Goal: Task Accomplishment & Management: Complete application form

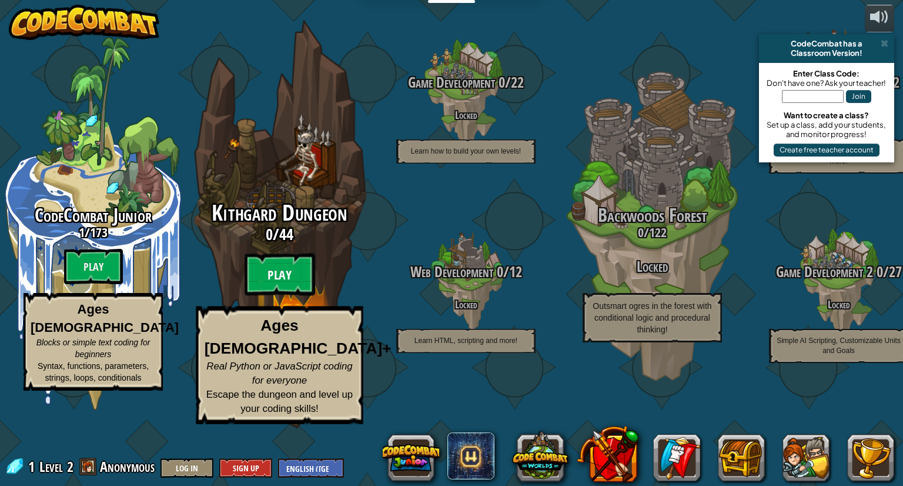
click at [295, 296] on btn "Play" at bounding box center [280, 274] width 71 height 42
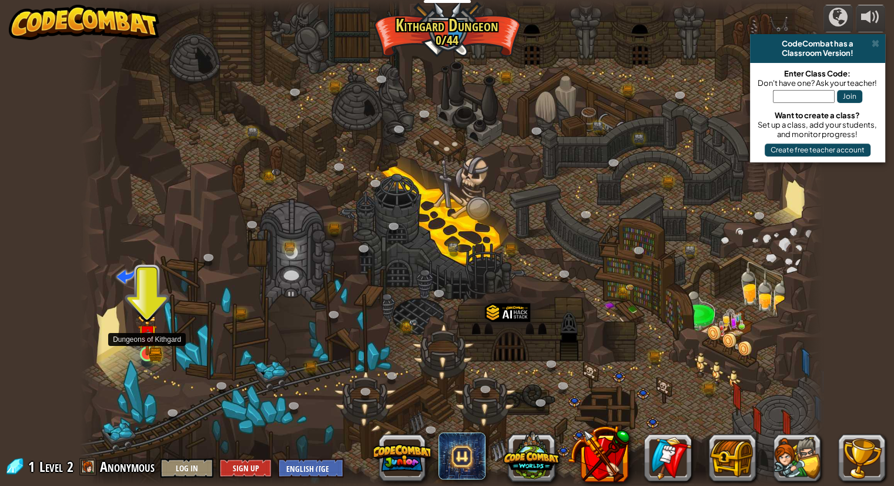
click at [147, 343] on img at bounding box center [147, 334] width 19 height 42
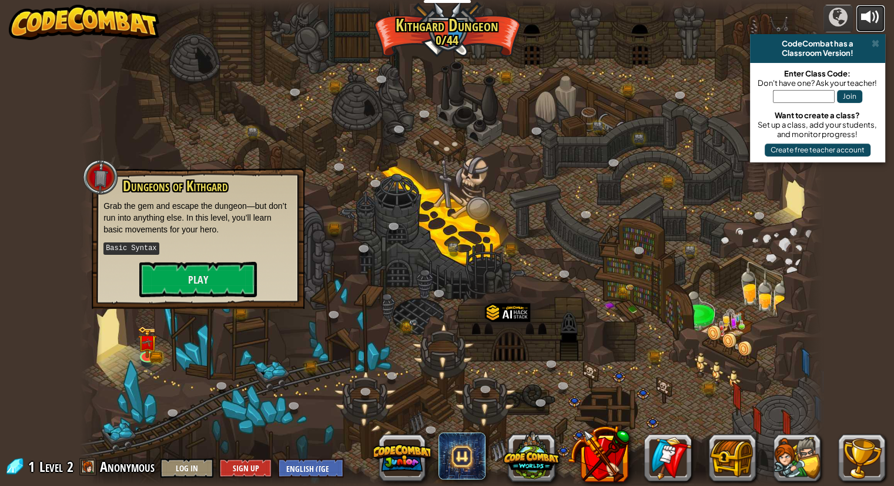
click at [874, 15] on div at bounding box center [870, 17] width 19 height 19
click at [206, 280] on button "Play" at bounding box center [198, 279] width 118 height 35
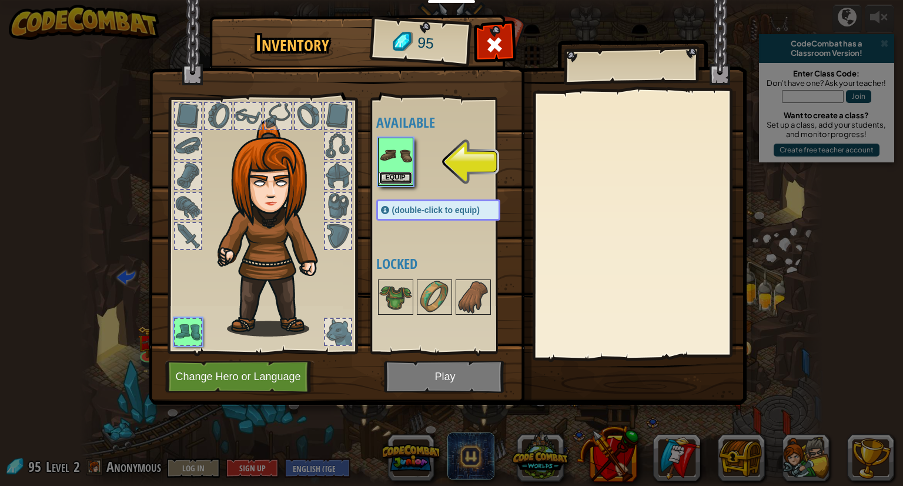
click at [401, 172] on button "Equip" at bounding box center [395, 178] width 33 height 12
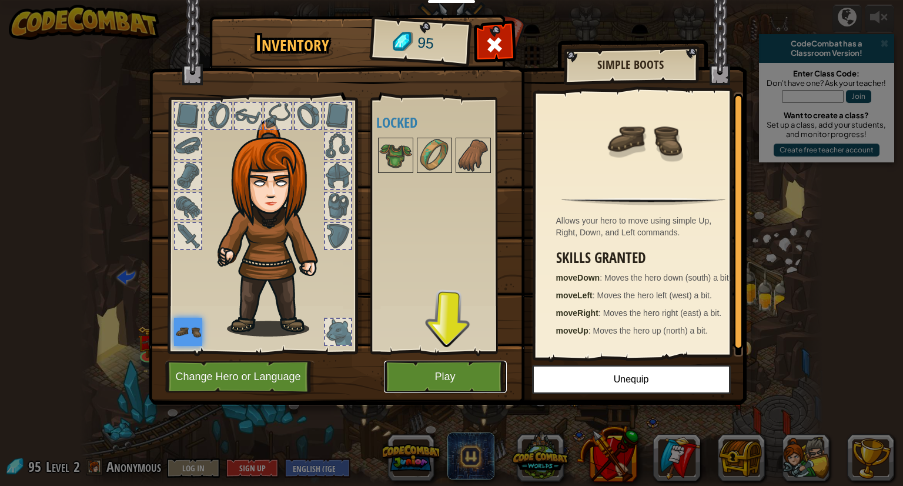
click at [487, 379] on button "Play" at bounding box center [445, 376] width 123 height 32
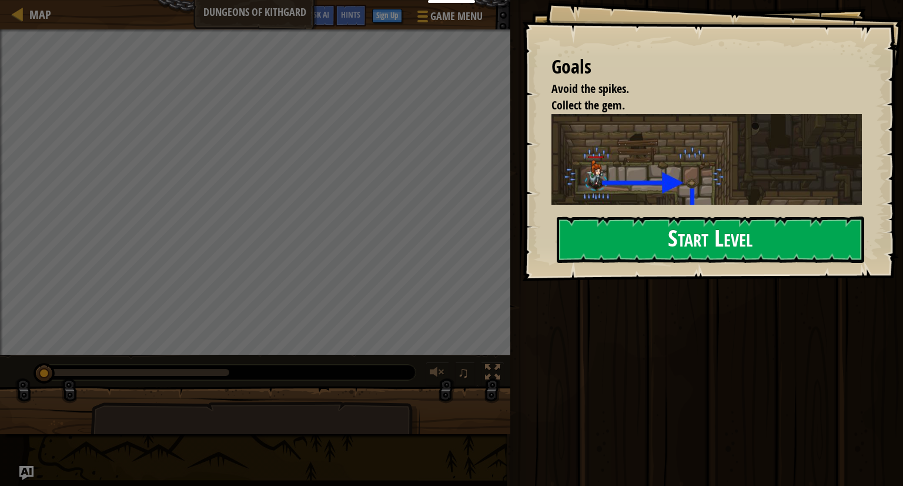
click at [626, 226] on button "Start Level" at bounding box center [711, 239] width 308 height 46
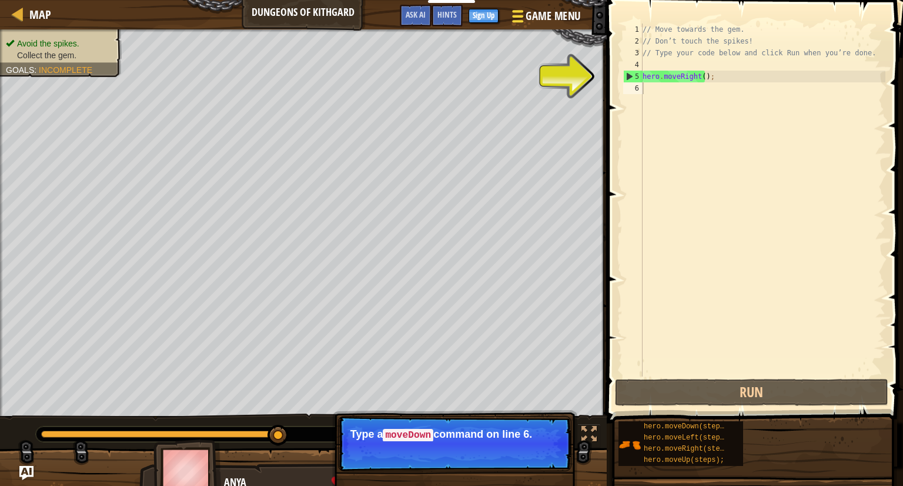
click at [515, 12] on span at bounding box center [517, 11] width 11 height 2
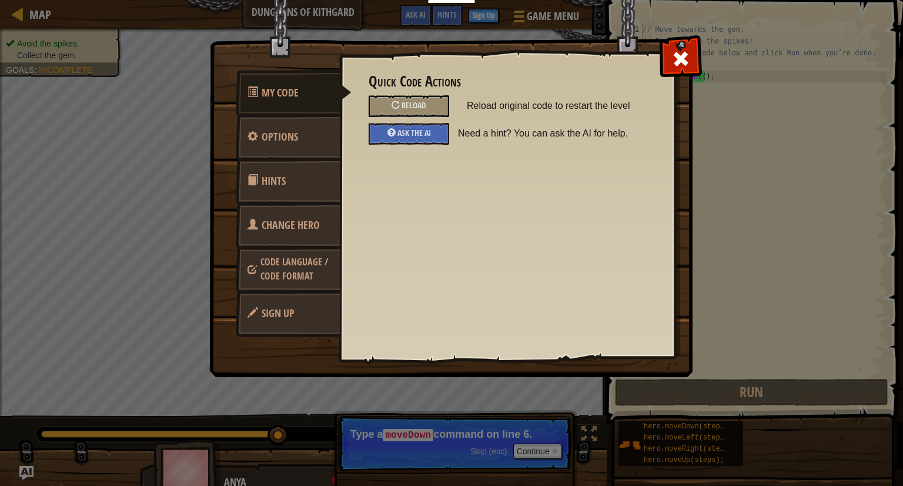
click at [279, 266] on span "Code Language / Code Format" at bounding box center [294, 268] width 68 height 27
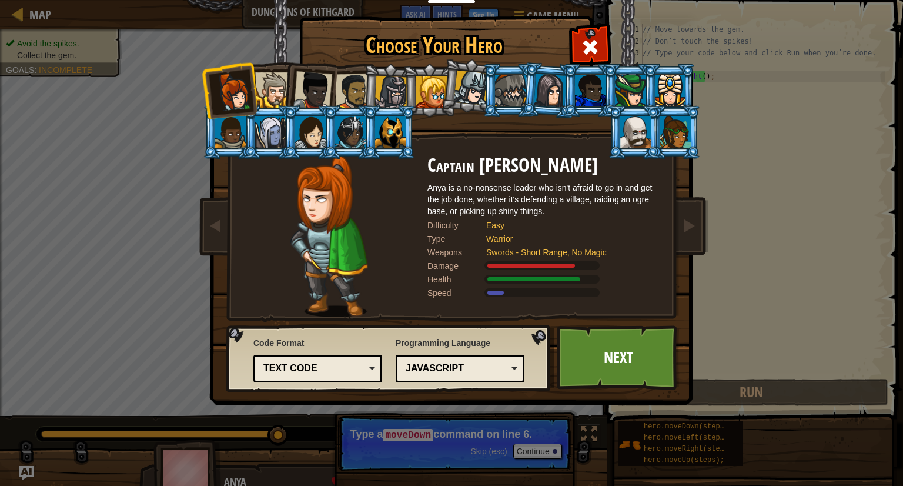
click at [725, 275] on div "Choose Your Hero 95 Captain [PERSON_NAME] Anya is a no-nonsense leader who isn'…" at bounding box center [451, 243] width 903 height 486
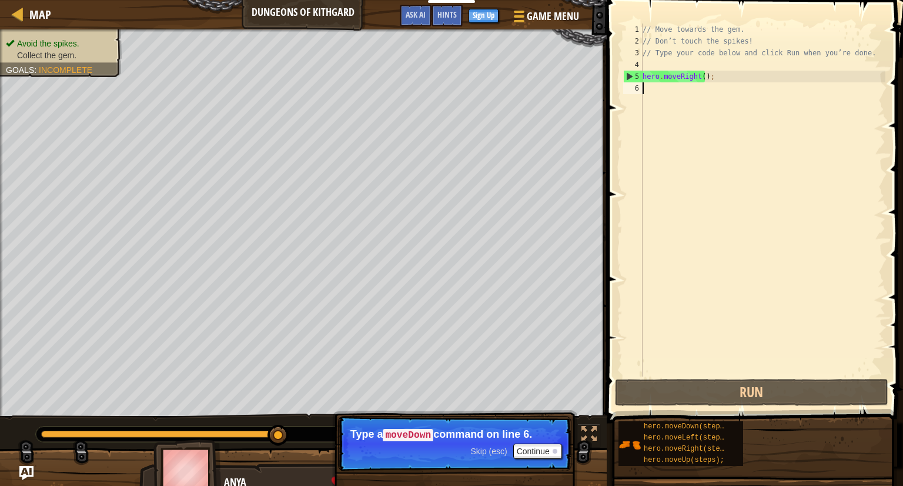
click at [647, 83] on div "// Move towards the gem. // Don’t touch the spikes! // Type your code below and…" at bounding box center [762, 212] width 245 height 376
click at [700, 74] on div "// Move towards the gem. // Don’t touch the spikes! // Type your code below and…" at bounding box center [762, 212] width 245 height 376
click at [696, 76] on div "// Move towards the gem. // Don’t touch the spikes! // Type your code below and…" at bounding box center [762, 212] width 245 height 376
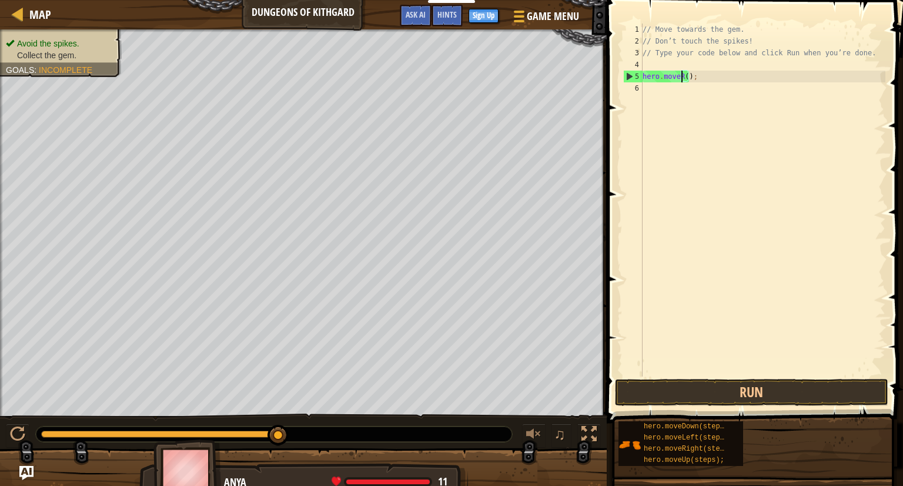
type textarea "hero.move();"
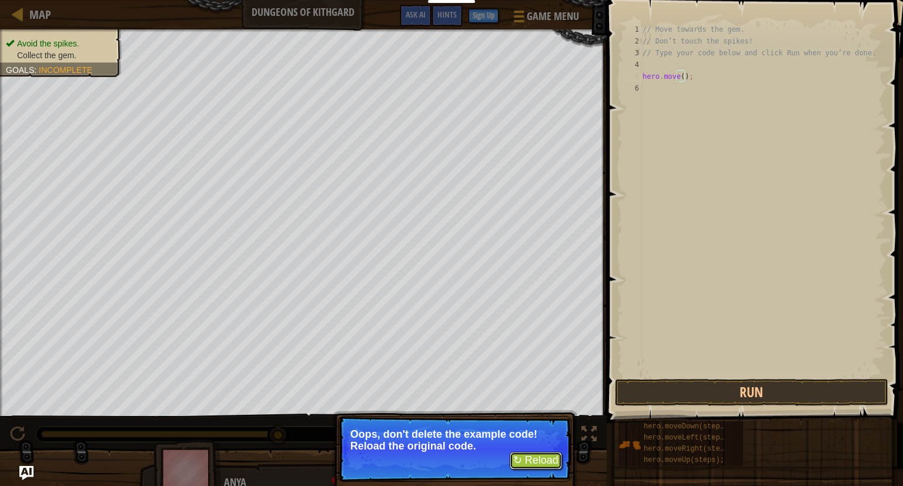
click at [525, 463] on button "↻ Reload" at bounding box center [536, 461] width 52 height 18
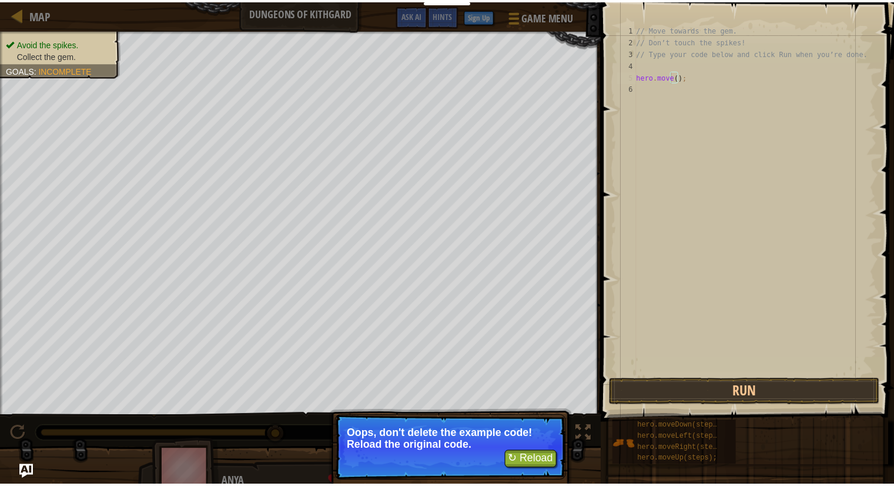
scroll to position [5, 0]
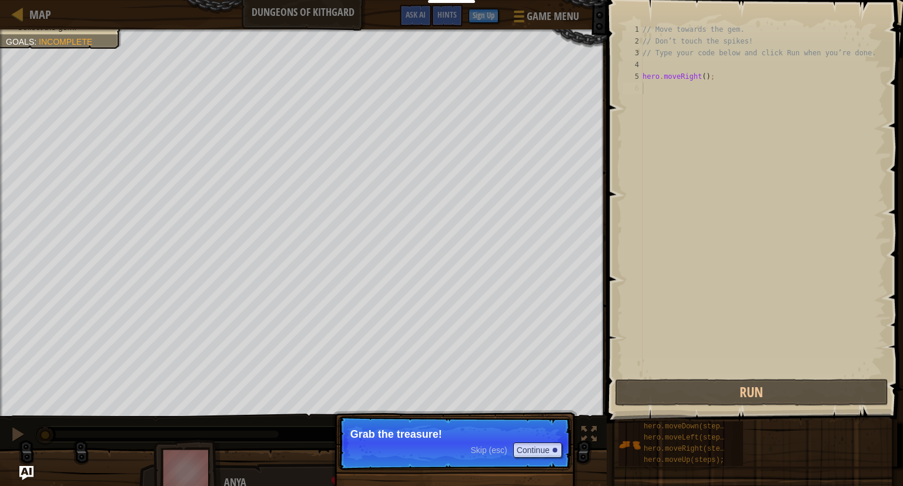
click at [475, 455] on div "Skip (esc) Continue" at bounding box center [515, 449] width 91 height 15
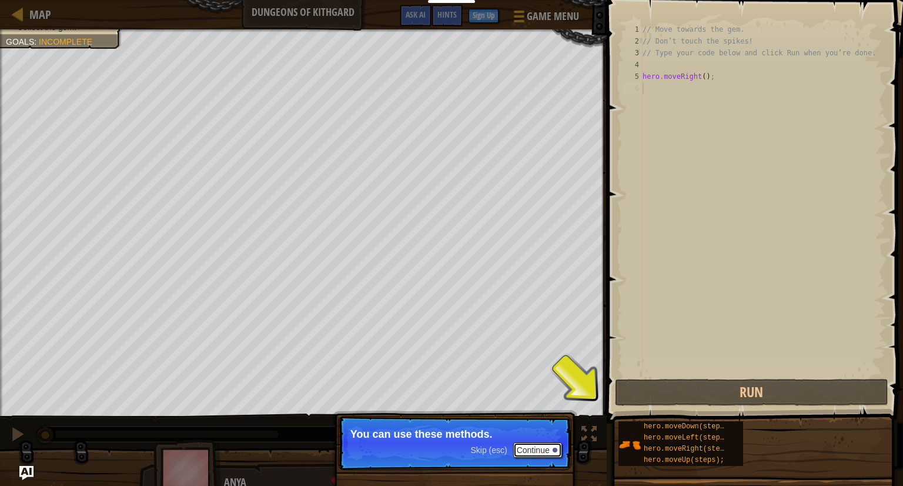
click at [552, 448] on button "Continue" at bounding box center [537, 449] width 49 height 15
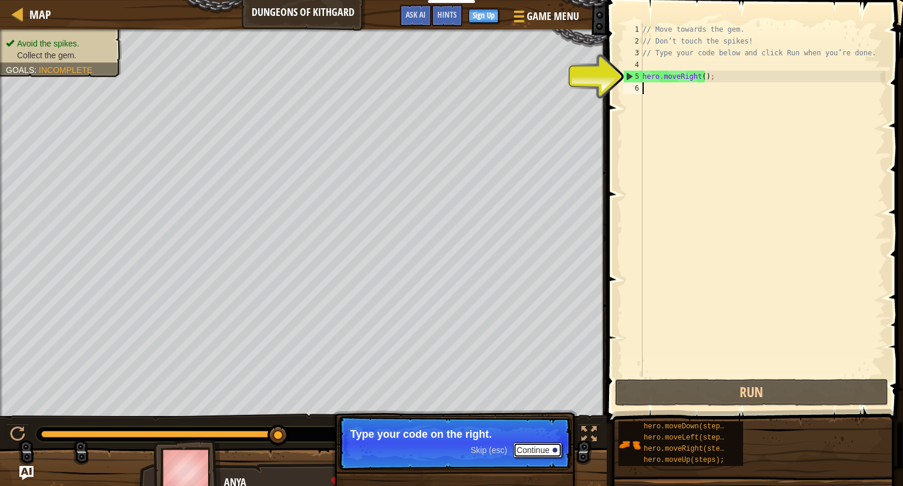
click at [520, 451] on button "Continue" at bounding box center [537, 449] width 49 height 15
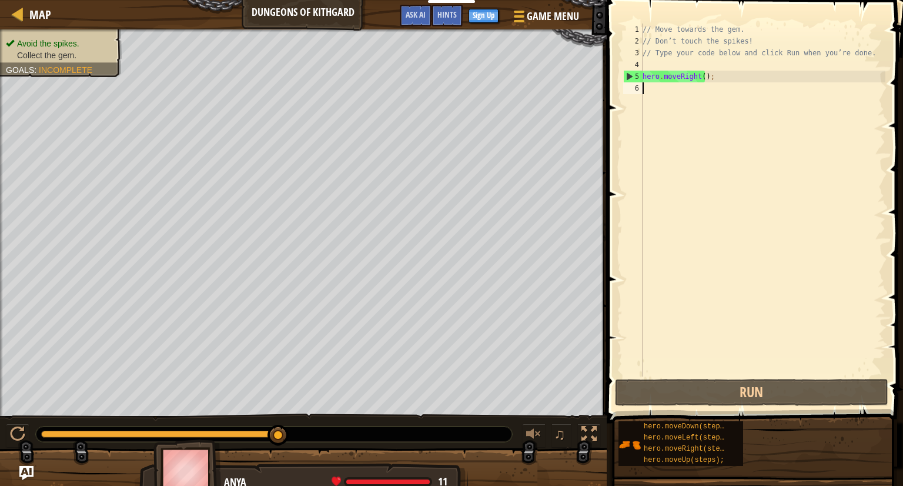
click at [648, 95] on div "// Move towards the gem. // Don’t touch the spikes! // Type your code below and…" at bounding box center [762, 212] width 245 height 376
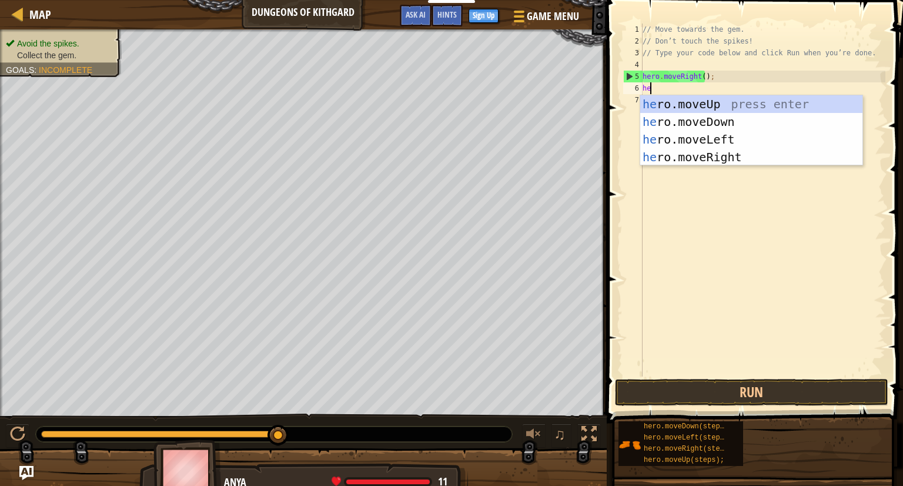
type textarea "her"
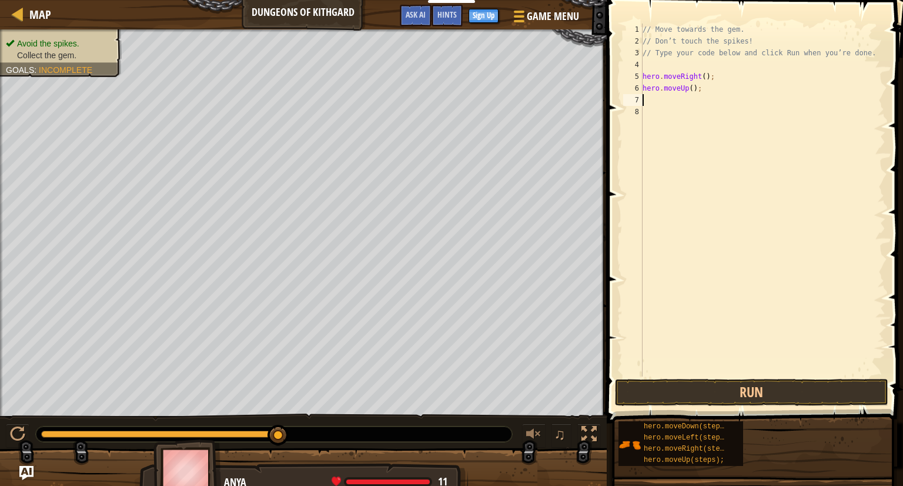
click at [684, 88] on div "// Move towards the gem. // Don’t touch the spikes! // Type your code below and…" at bounding box center [762, 212] width 245 height 376
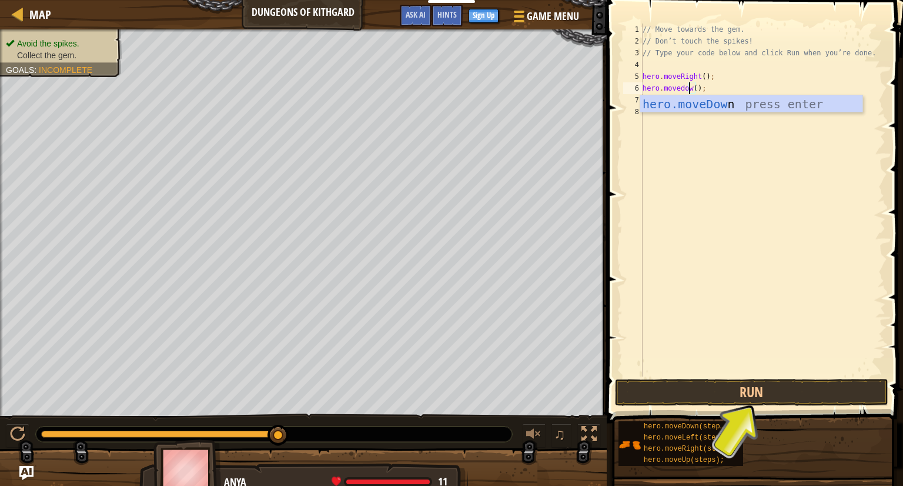
scroll to position [5, 4]
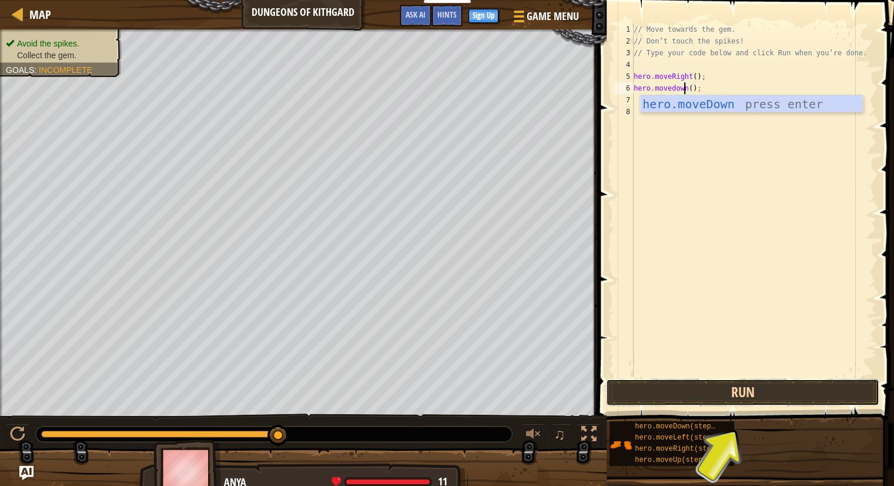
click at [680, 399] on button "Run" at bounding box center [743, 392] width 274 height 27
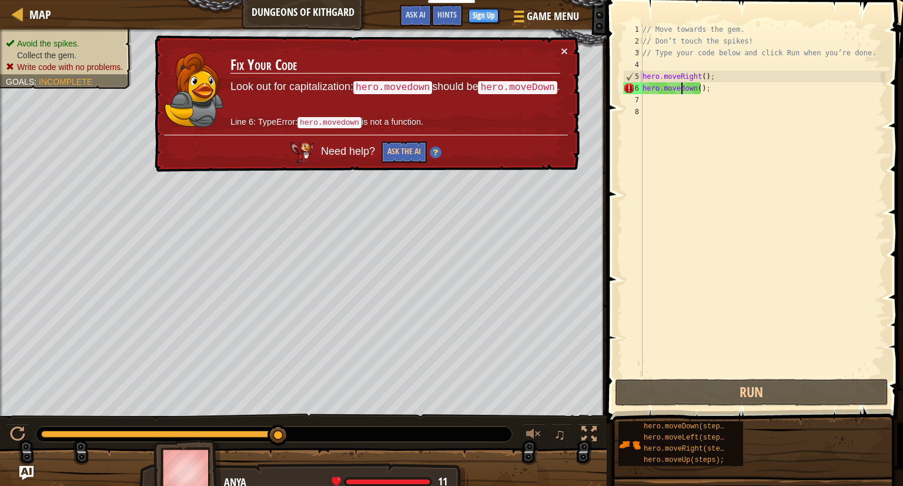
click at [680, 88] on div "// Move towards the gem. // Don’t touch the spikes! // Type your code below and…" at bounding box center [762, 212] width 245 height 376
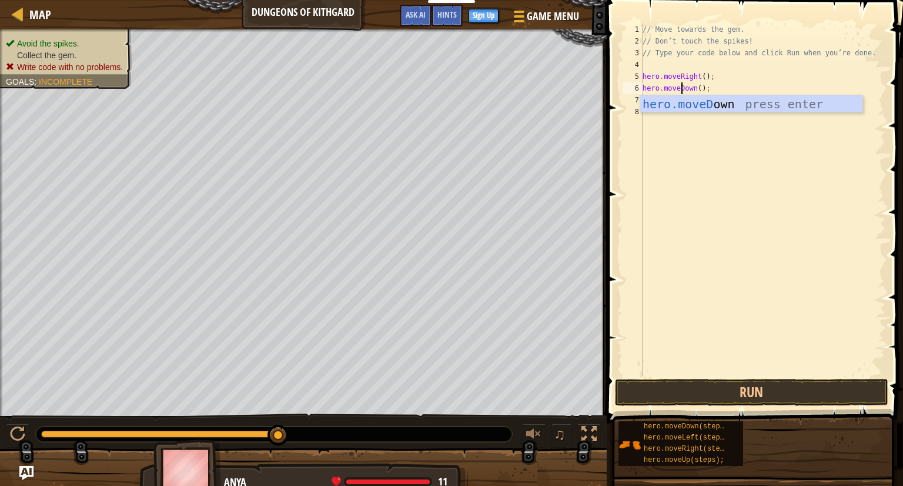
scroll to position [5, 3]
type textarea "hero.moveDown();"
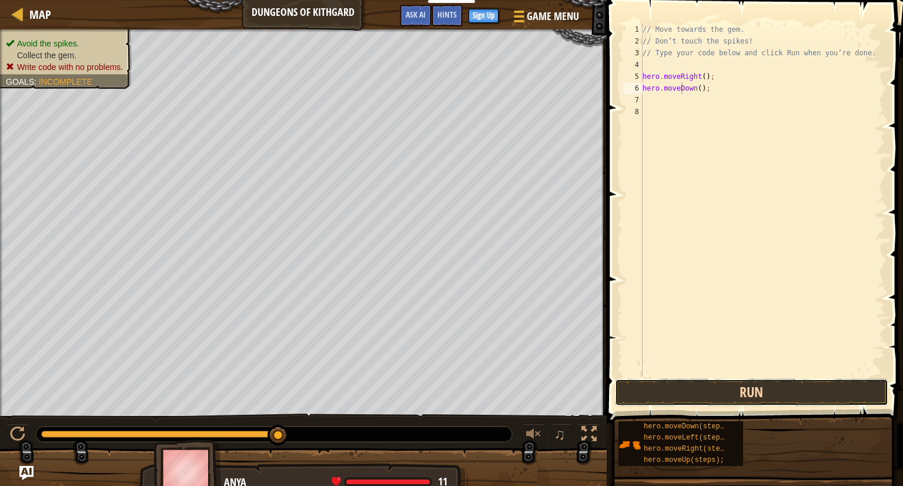
click at [756, 404] on button "Run" at bounding box center [752, 392] width 274 height 27
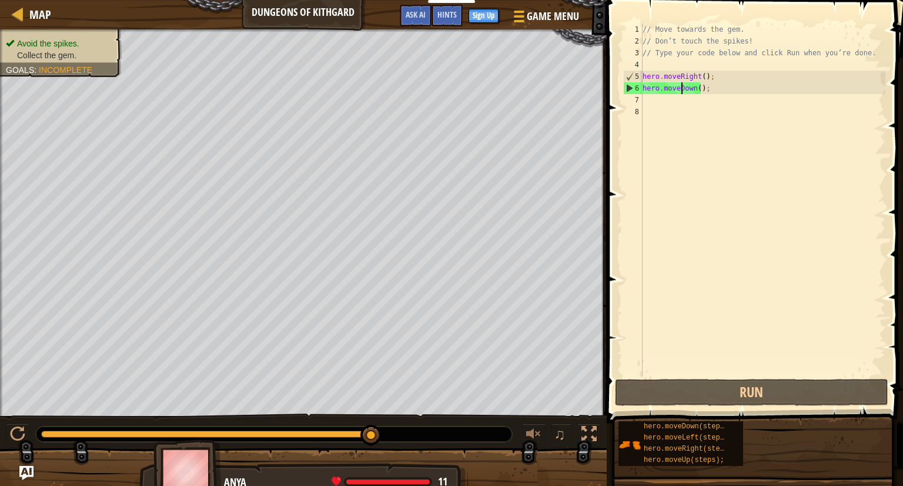
click at [648, 106] on div "// Move towards the gem. // Don’t touch the spikes! // Type your code below and…" at bounding box center [762, 212] width 245 height 376
click at [648, 101] on div "// Move towards the gem. // Don’t touch the spikes! // Type your code below and…" at bounding box center [762, 212] width 245 height 376
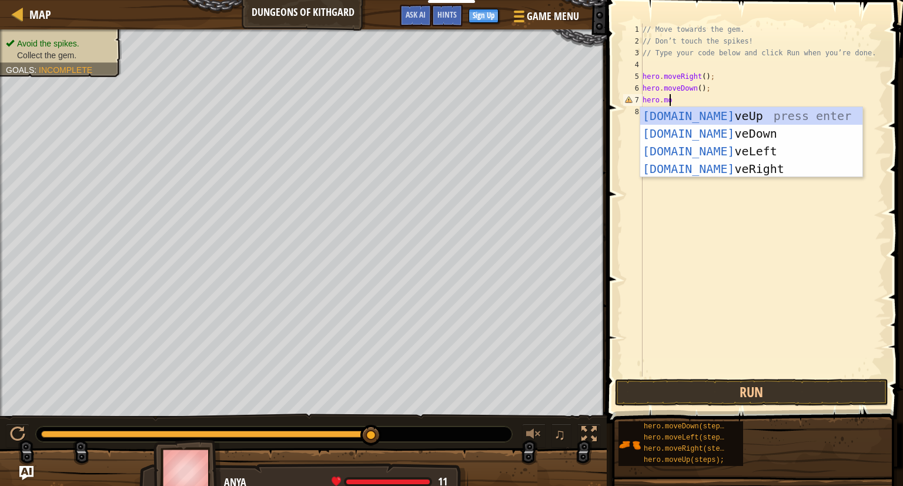
scroll to position [5, 2]
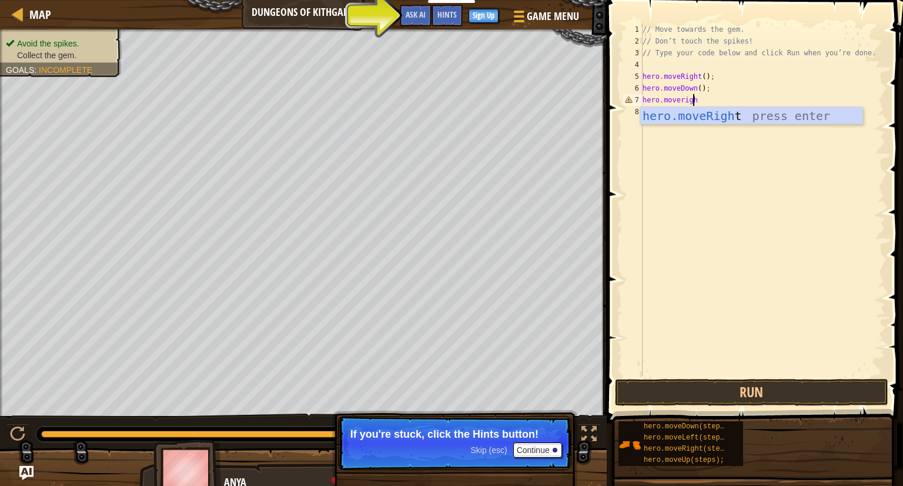
type textarea "hero.moveright"
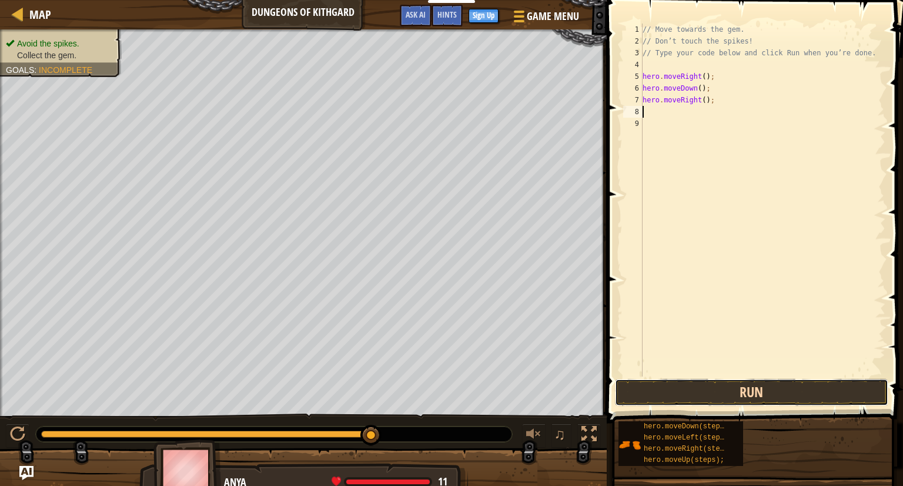
click at [720, 391] on button "Run" at bounding box center [752, 392] width 274 height 27
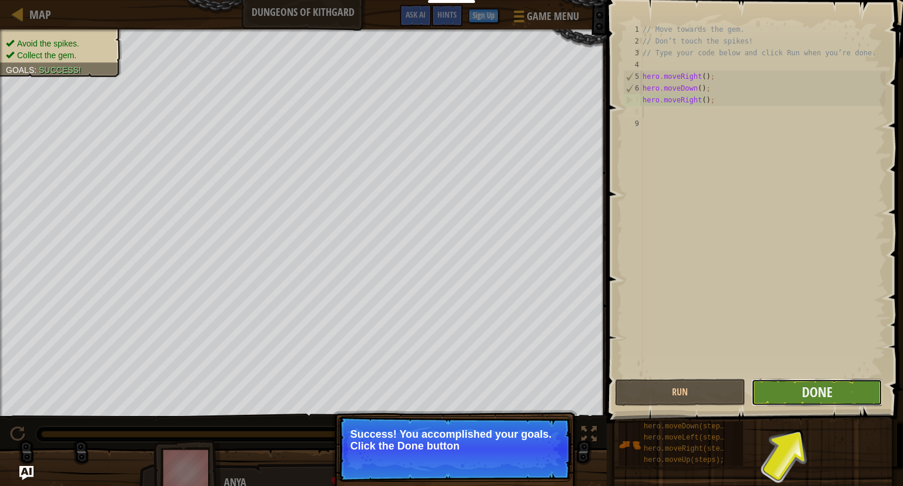
click at [795, 393] on button "Done" at bounding box center [816, 392] width 131 height 27
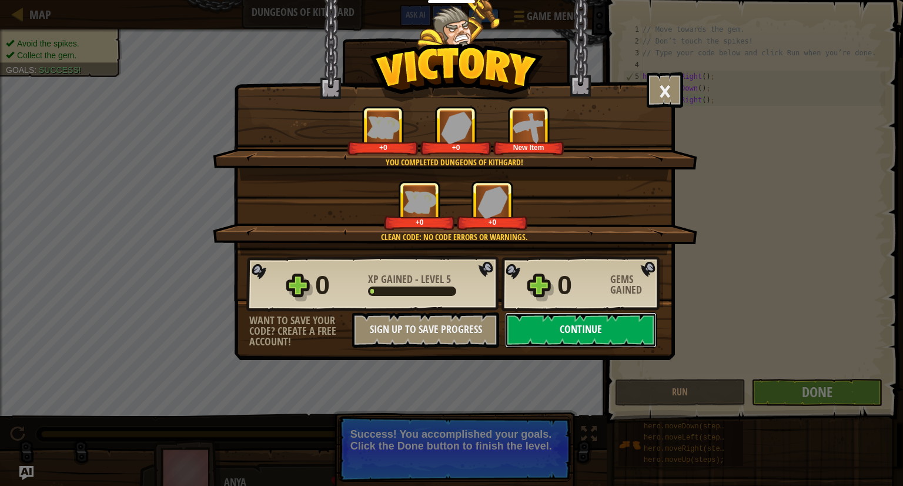
click at [593, 333] on button "Continue" at bounding box center [581, 329] width 152 height 35
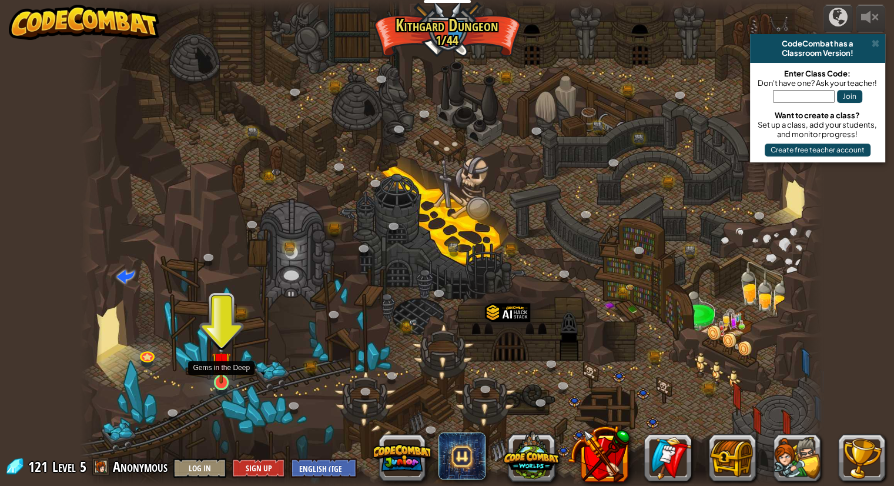
click at [221, 381] on img at bounding box center [221, 361] width 19 height 44
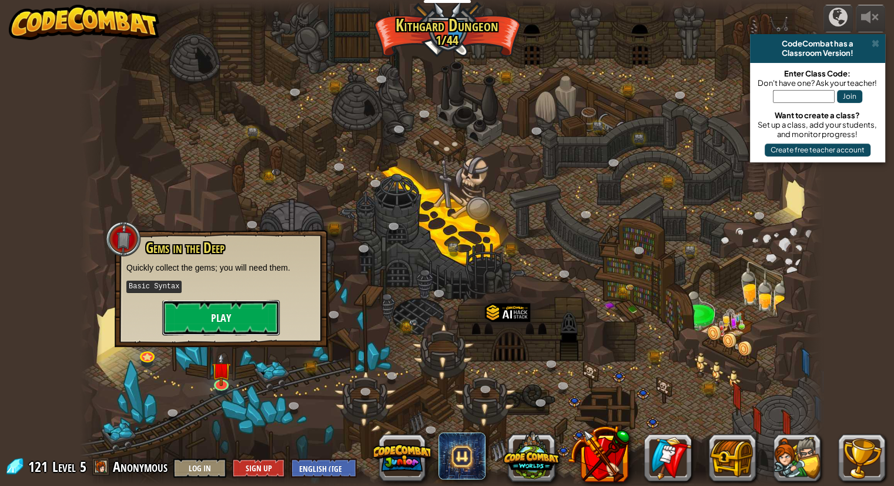
click at [219, 318] on button "Play" at bounding box center [221, 317] width 118 height 35
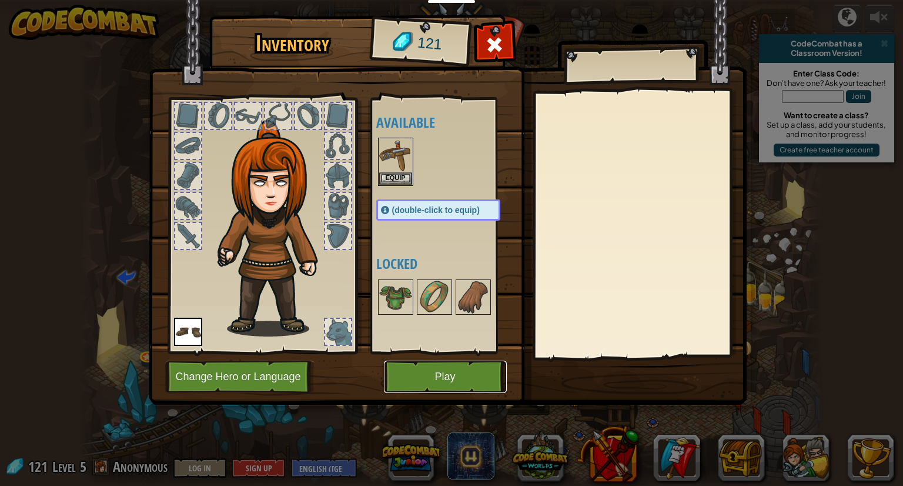
click at [448, 379] on button "Play" at bounding box center [445, 376] width 123 height 32
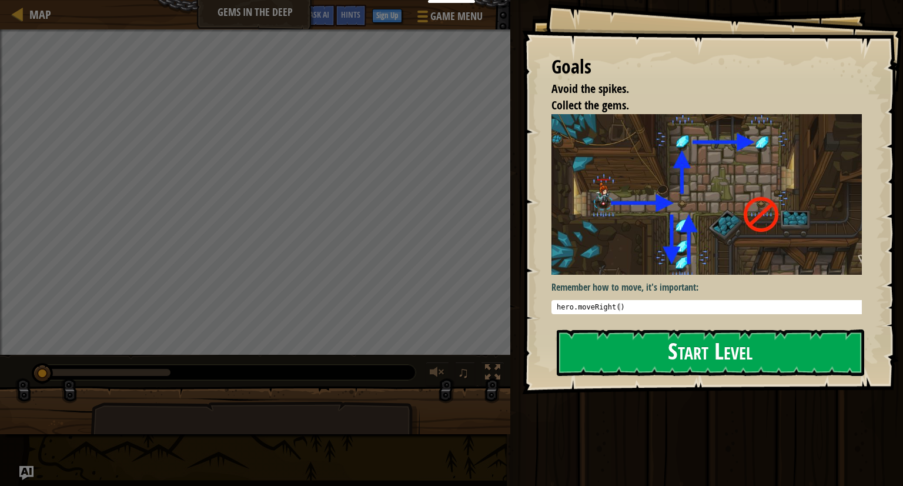
click at [654, 357] on button "Start Level" at bounding box center [711, 352] width 308 height 46
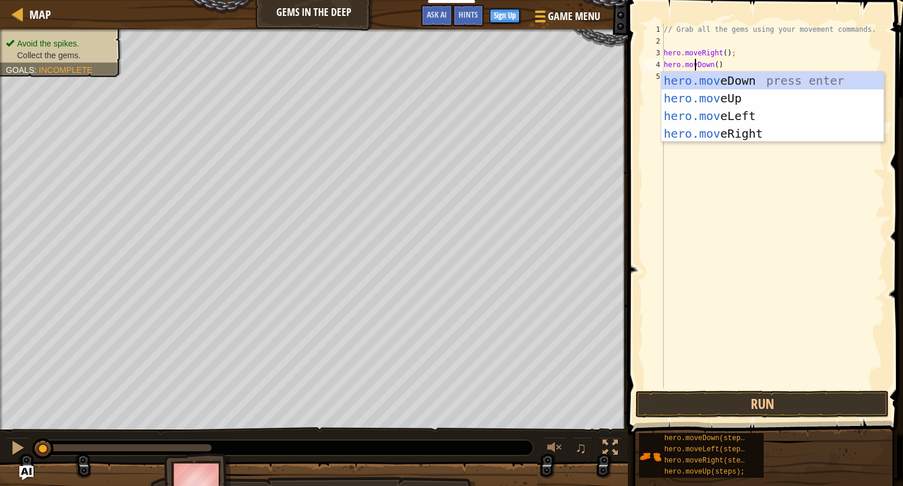
scroll to position [5, 3]
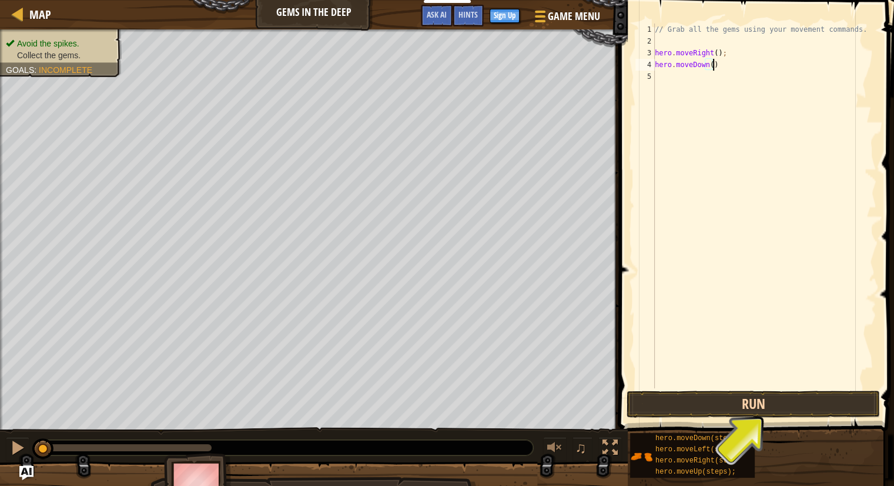
type textarea "hero.moveDown()"
click at [684, 400] on button "Run" at bounding box center [753, 403] width 253 height 27
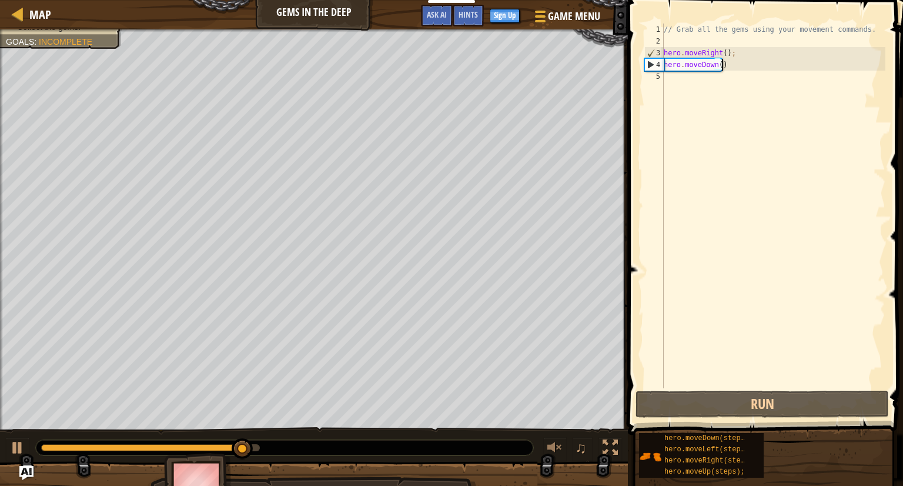
click at [669, 89] on div "// Grab all the gems using your movement commands. hero . moveRight ( ) ; hero …" at bounding box center [774, 218] width 224 height 388
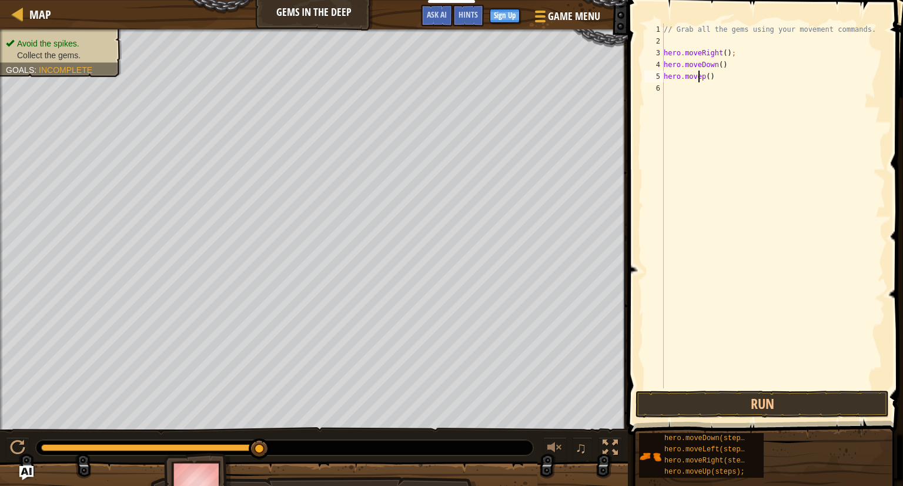
type textarea "hero.moveUp()"
type textarea "hero.movesRight()"
click at [779, 410] on button "Run" at bounding box center [762, 403] width 253 height 27
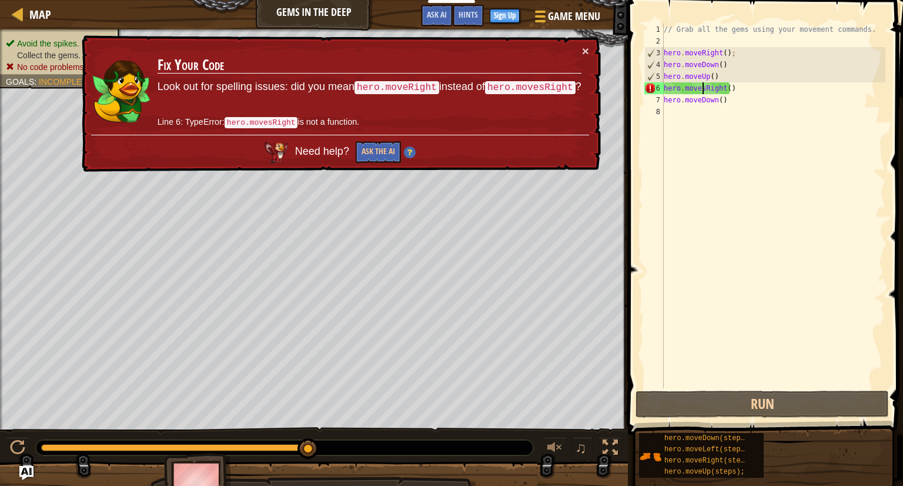
click at [701, 86] on div "// Grab all the gems using your movement commands. hero . moveRight ( ) ; hero …" at bounding box center [774, 218] width 224 height 388
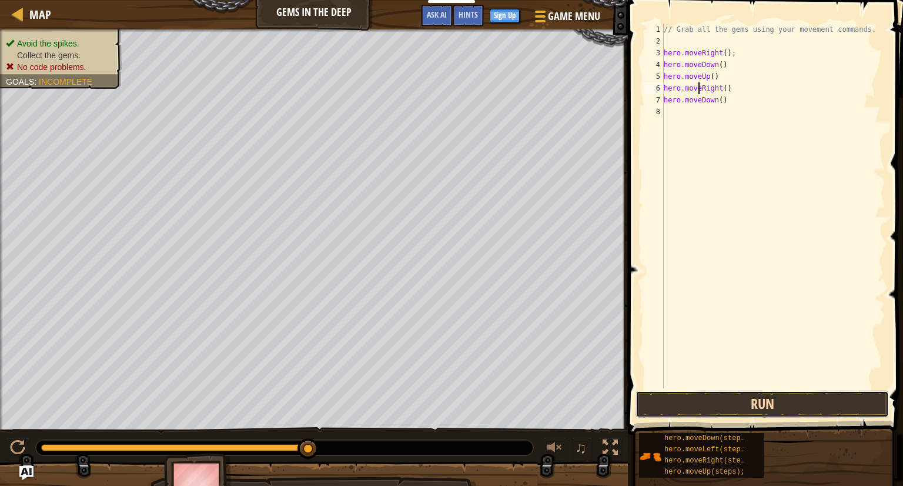
click at [714, 394] on button "Run" at bounding box center [762, 403] width 253 height 27
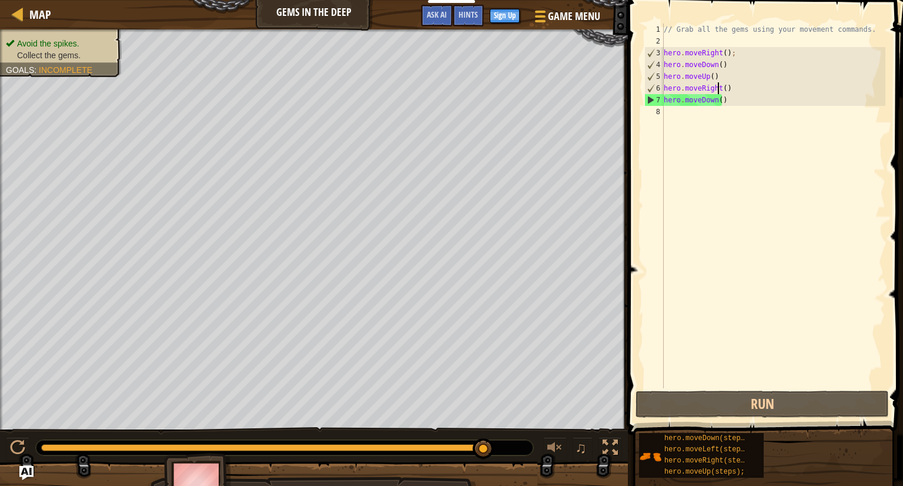
click at [717, 92] on div "// Grab all the gems using your movement commands. hero . moveRight ( ) ; hero …" at bounding box center [774, 218] width 224 height 388
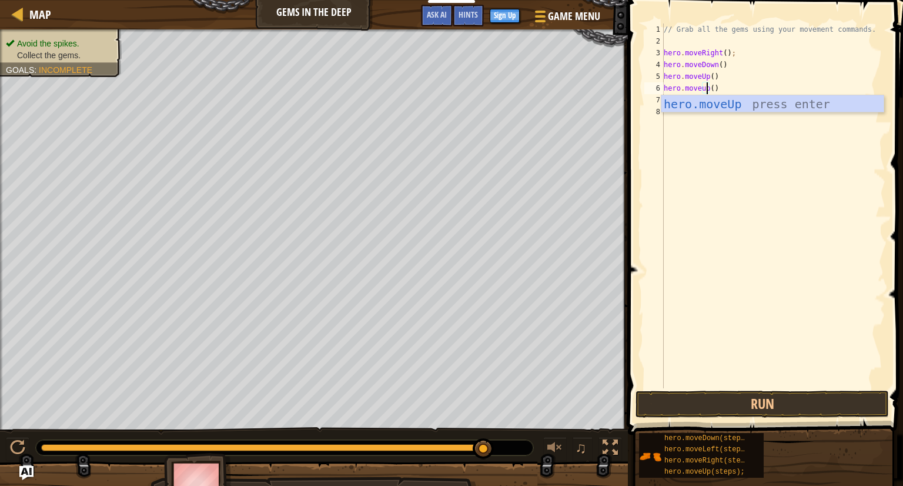
scroll to position [5, 3]
click at [813, 64] on div "// Grab all the gems using your movement commands. hero . moveRight ( ) ; hero …" at bounding box center [774, 218] width 224 height 388
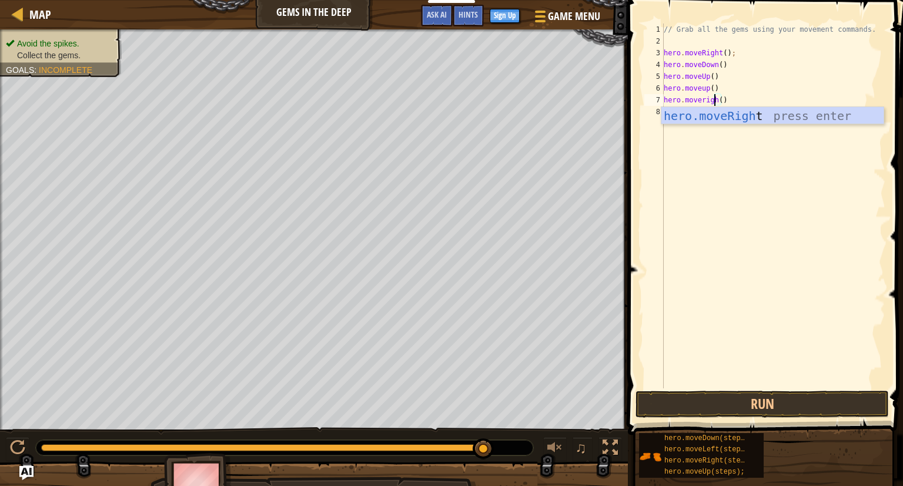
scroll to position [5, 4]
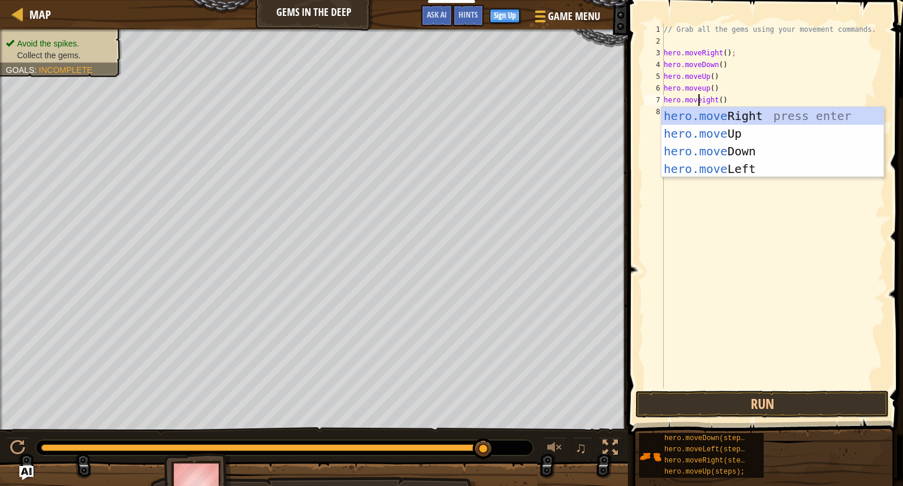
type textarea "hero.moveRight()"
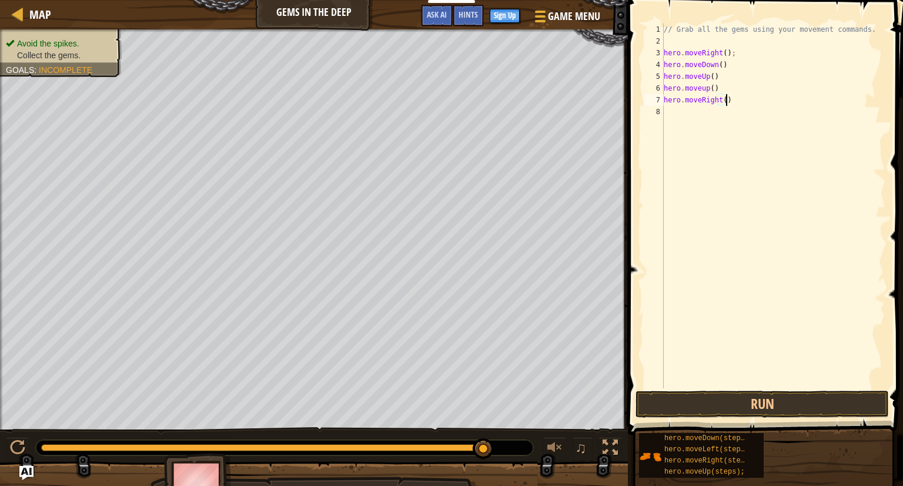
scroll to position [5, 0]
click at [773, 396] on button "Run" at bounding box center [762, 403] width 253 height 27
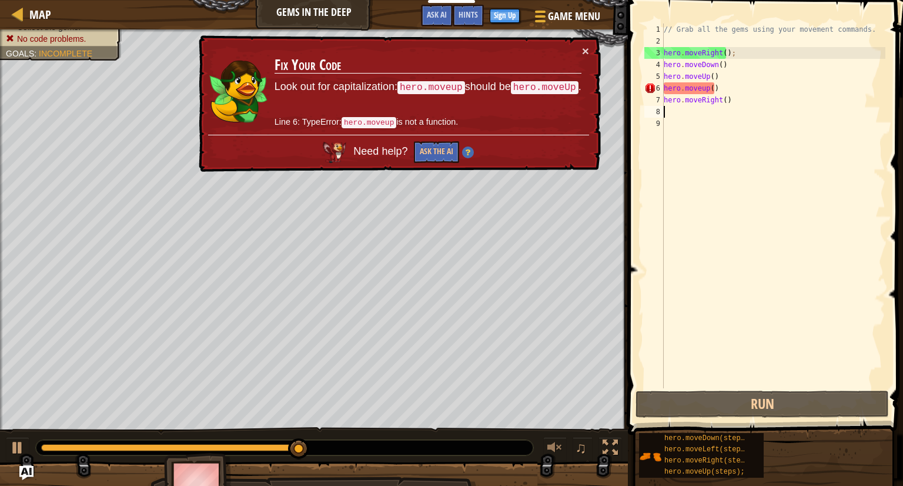
click at [703, 85] on div "// Grab all the gems using your movement commands. hero . moveRight ( ) ; hero …" at bounding box center [774, 218] width 224 height 388
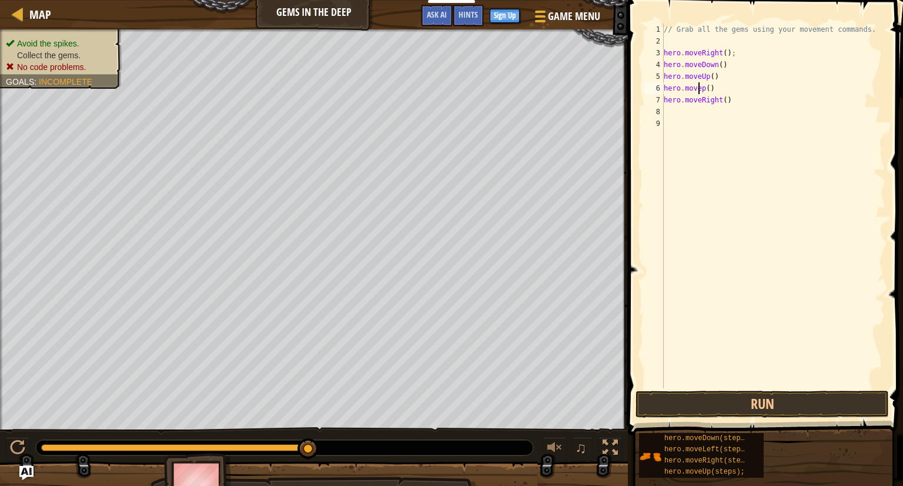
scroll to position [5, 2]
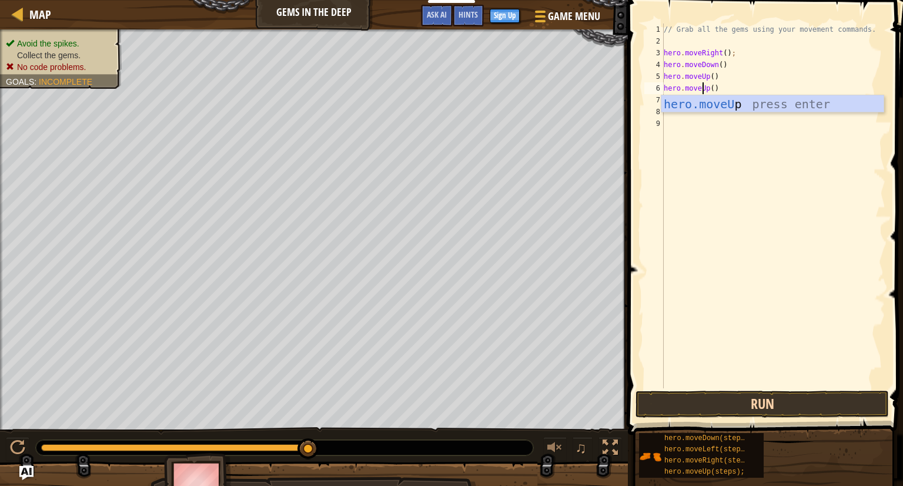
type textarea "hero.moveUp()"
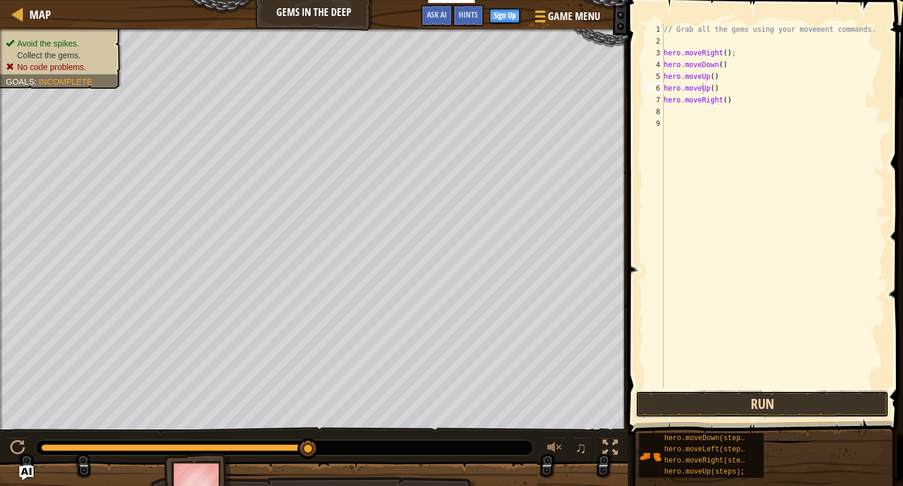
click at [717, 409] on button "Run" at bounding box center [762, 403] width 253 height 27
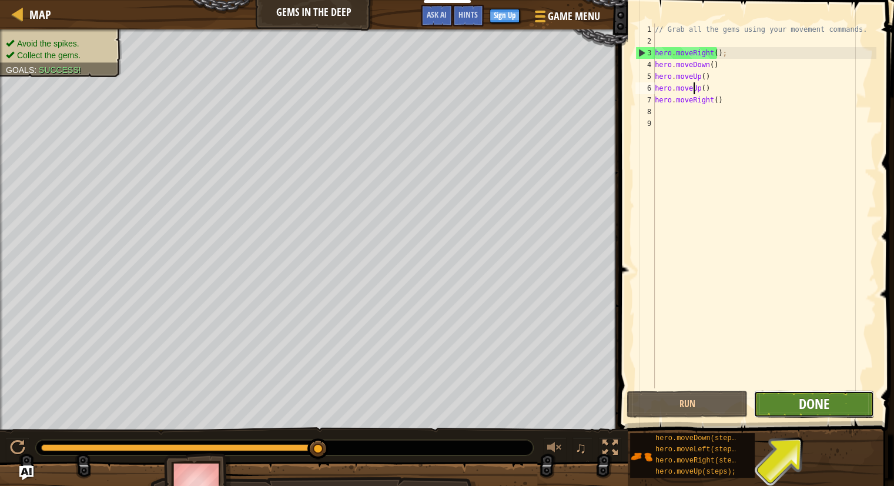
click at [827, 407] on span "Done" at bounding box center [814, 403] width 31 height 19
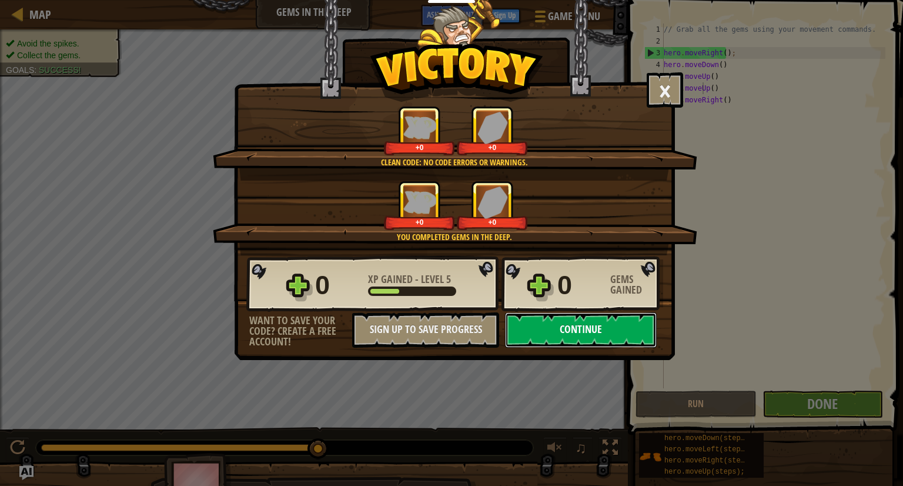
click at [576, 335] on button "Continue" at bounding box center [581, 329] width 152 height 35
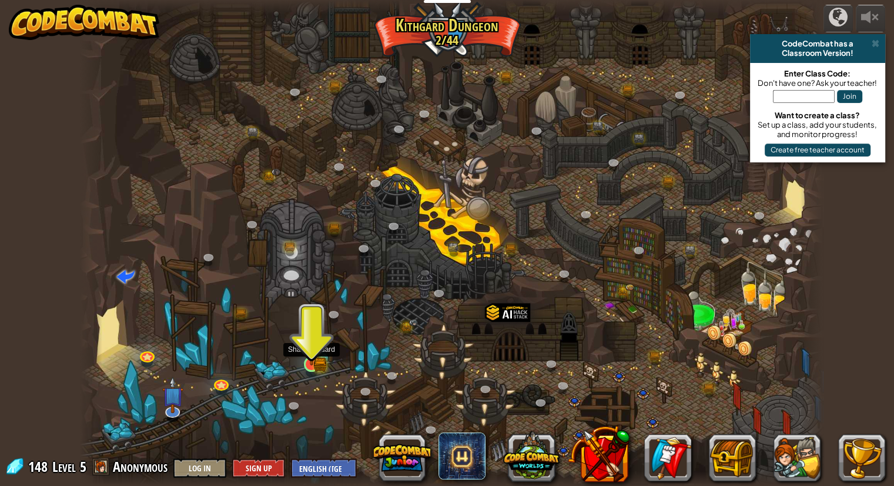
click at [316, 348] on img at bounding box center [311, 344] width 11 height 11
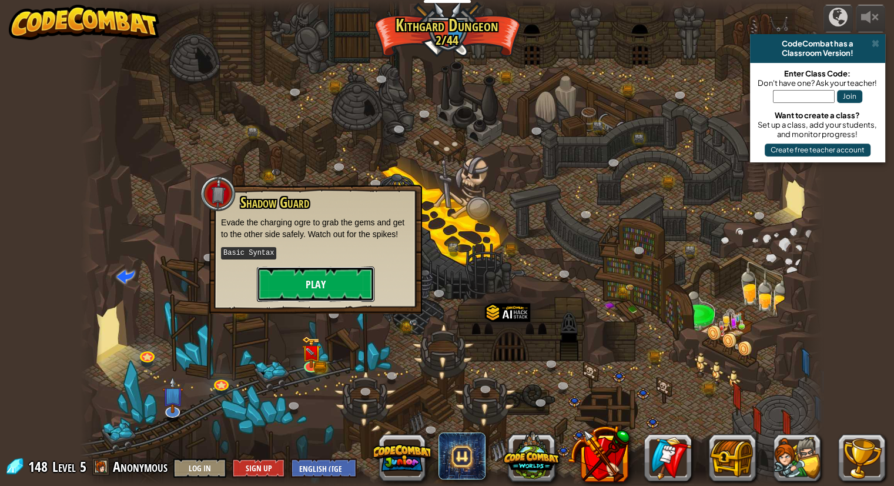
click at [322, 290] on button "Play" at bounding box center [316, 283] width 118 height 35
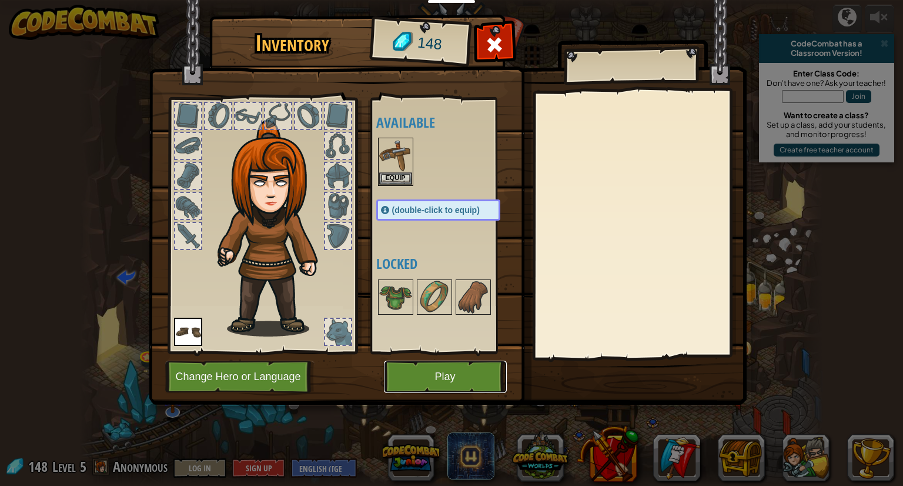
click at [446, 372] on button "Play" at bounding box center [445, 376] width 123 height 32
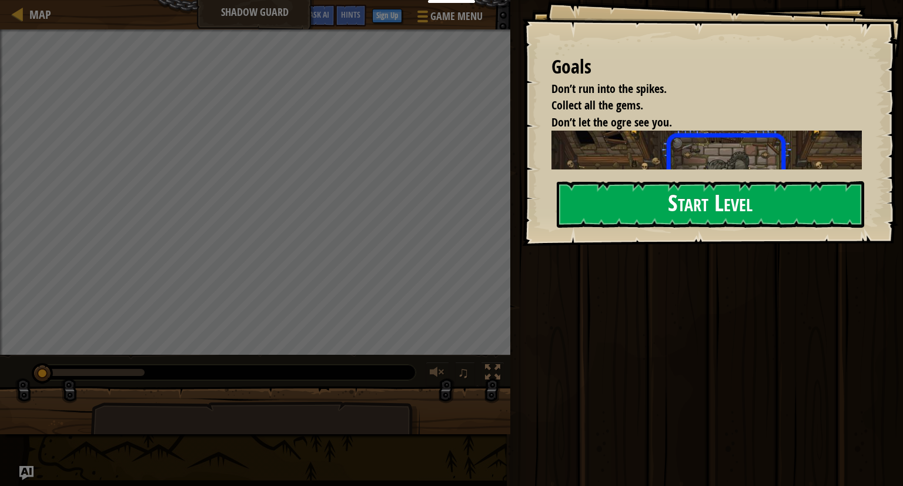
click at [696, 215] on button "Start Level" at bounding box center [711, 204] width 308 height 46
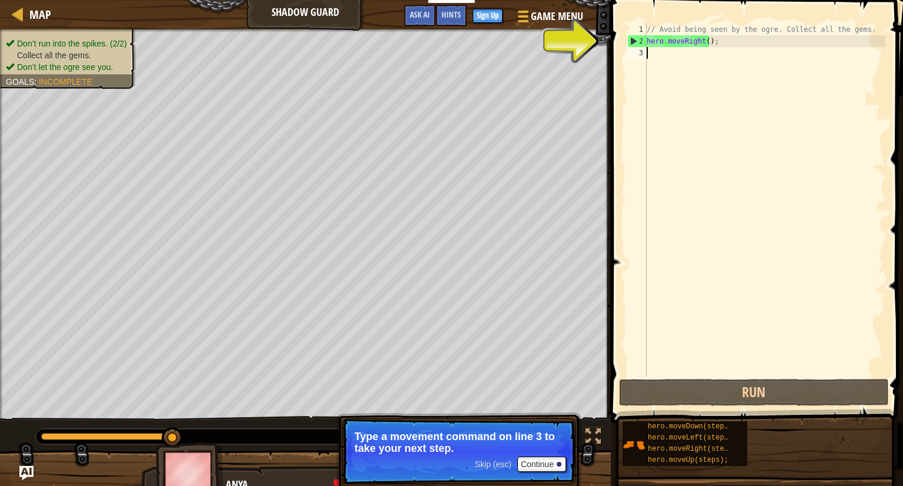
click at [652, 58] on div "// Avoid being seen by the ogre. Collect all the gems. hero . moveRight ( ) ;" at bounding box center [764, 212] width 241 height 376
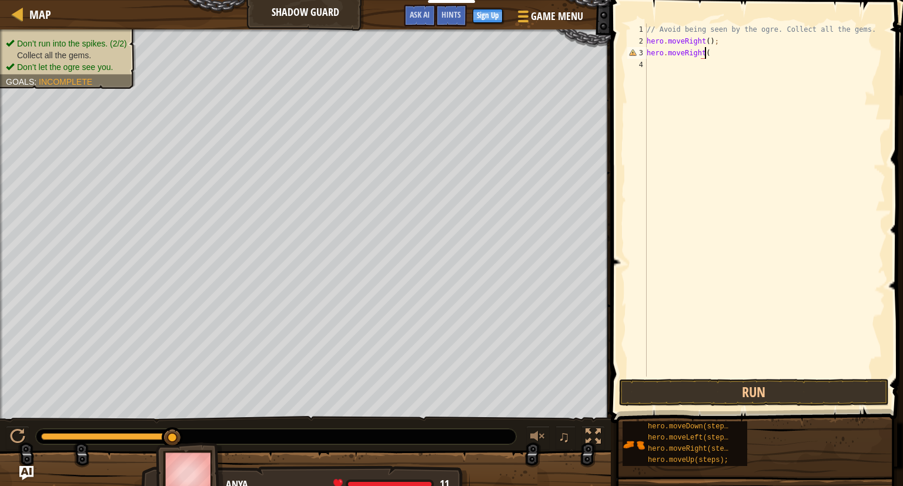
scroll to position [5, 4]
type textarea "hero.moveRight()"
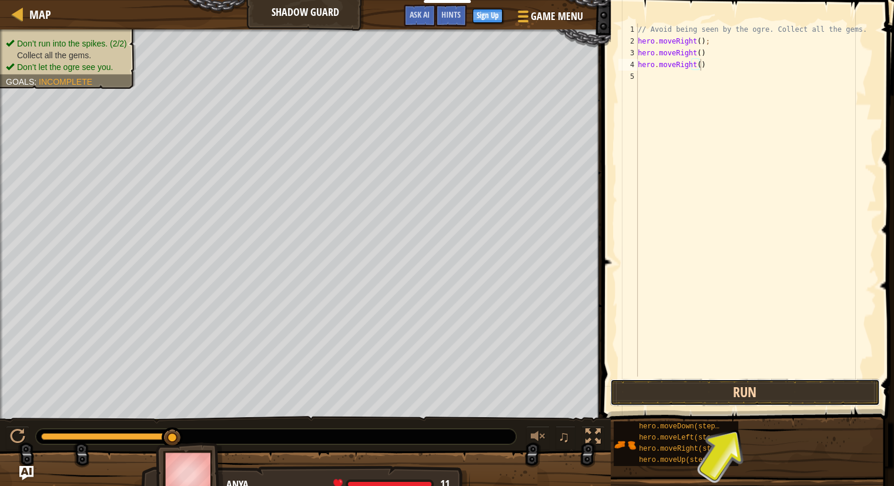
click at [689, 403] on button "Run" at bounding box center [745, 392] width 270 height 27
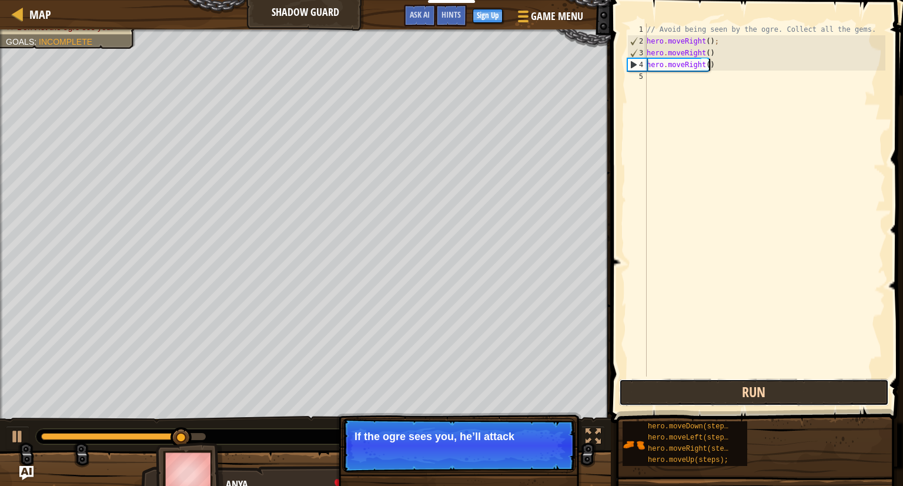
click at [761, 389] on button "Run" at bounding box center [754, 392] width 270 height 27
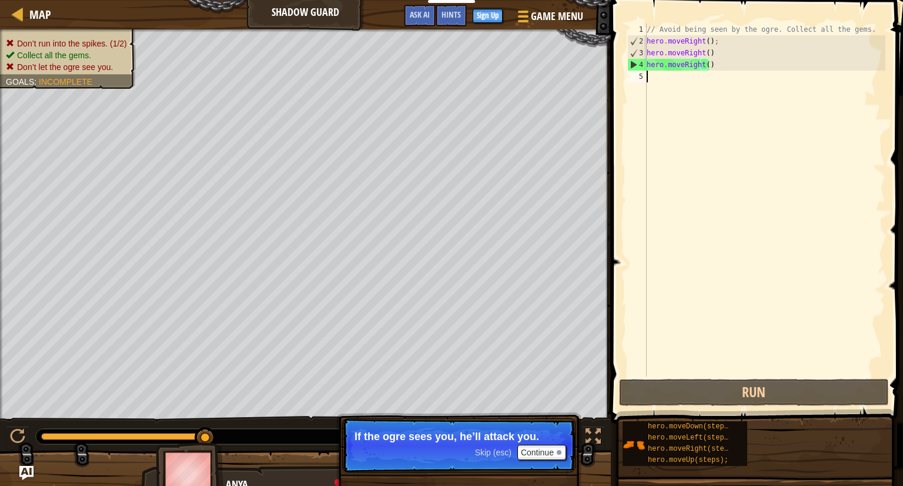
click at [654, 78] on div "// Avoid being seen by the ogre. Collect all the gems. hero . moveRight ( ) ; h…" at bounding box center [764, 212] width 241 height 376
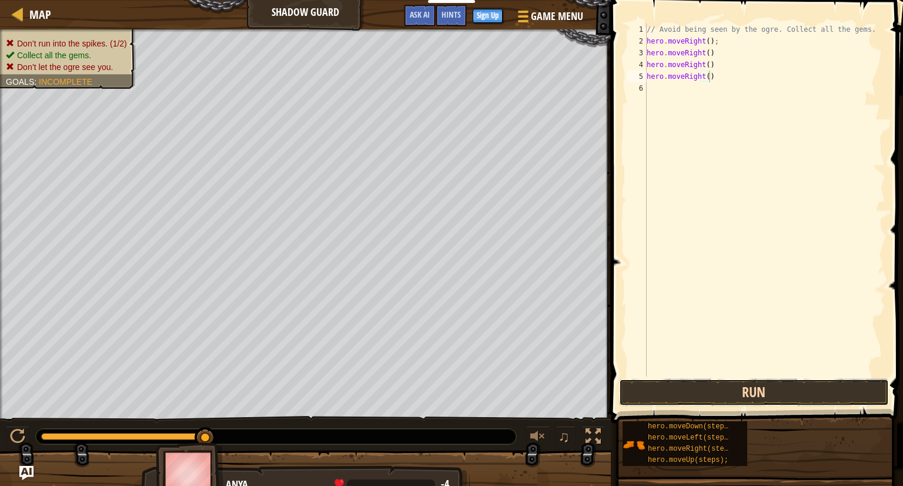
click at [671, 385] on button "Run" at bounding box center [754, 392] width 270 height 27
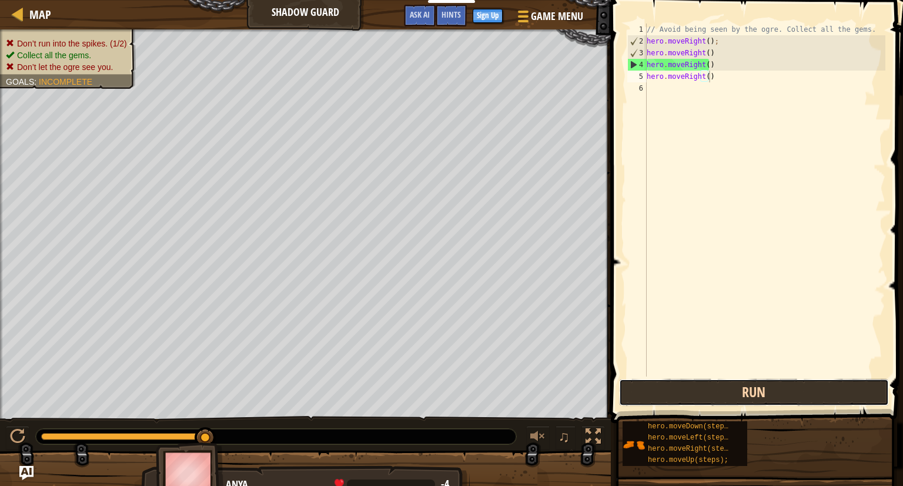
click at [679, 386] on button "Run" at bounding box center [754, 392] width 270 height 27
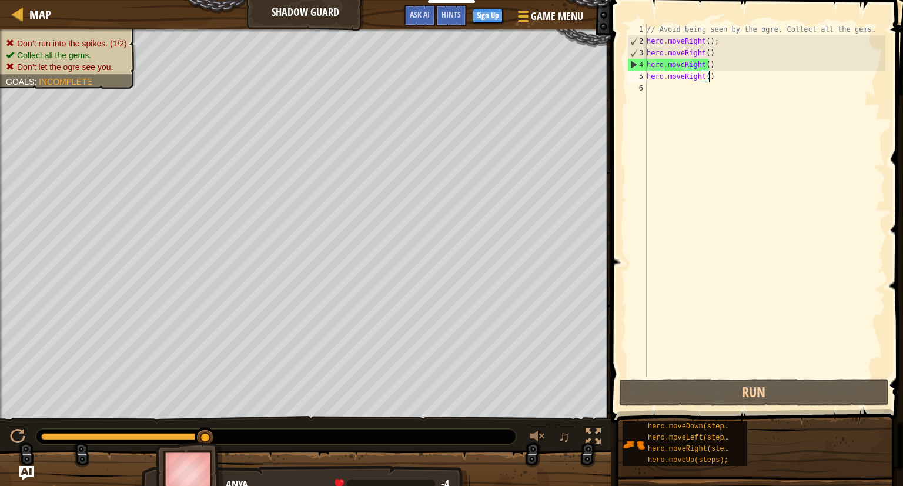
click at [717, 41] on div "// Avoid being seen by the ogre. Collect all the gems. hero . moveRight ( ) ; h…" at bounding box center [764, 212] width 241 height 376
type textarea "hero.moveRight();"
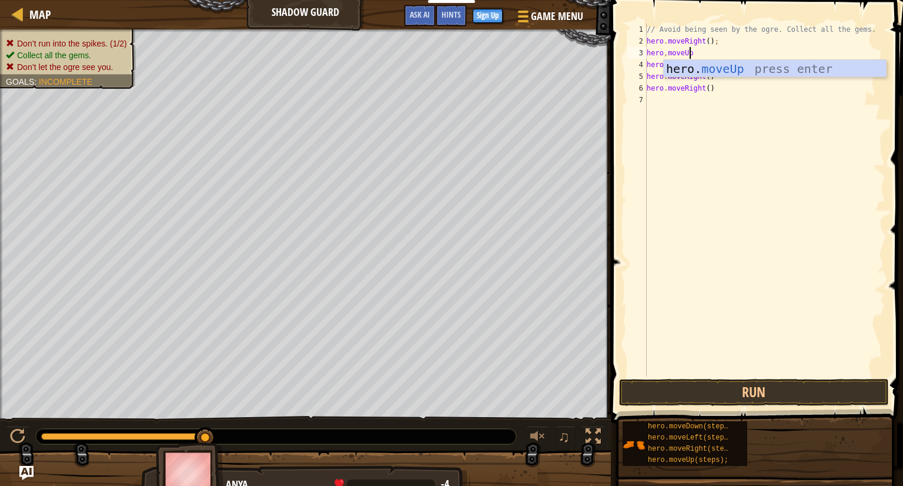
scroll to position [5, 3]
type textarea "hero,moveUp()"
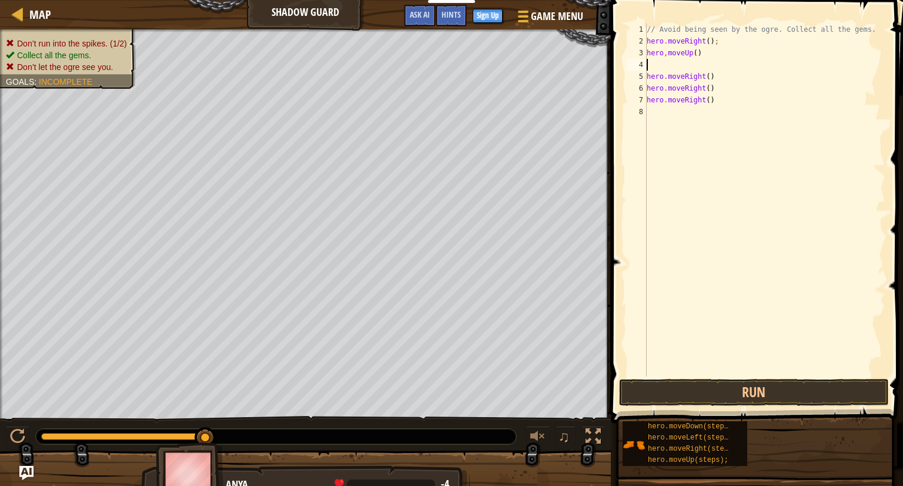
scroll to position [5, 0]
type textarea "hero.moveUp()"
type textarea "hero.moveRight()"
type textarea "hero,moveDown()"
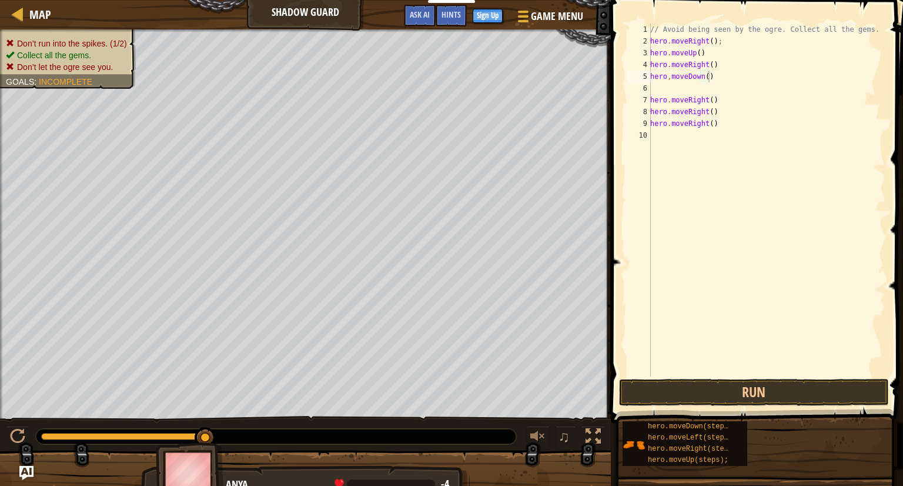
click at [759, 17] on span at bounding box center [758, 194] width 302 height 457
type textarea "h"
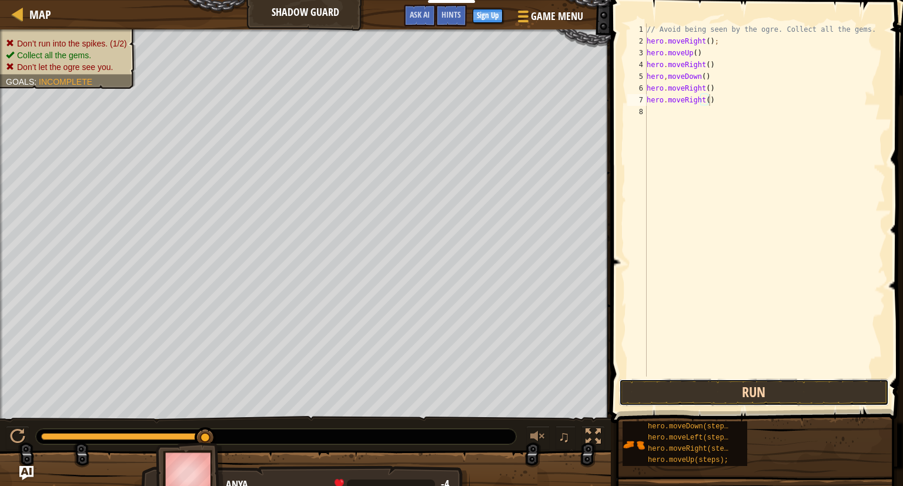
click at [654, 384] on button "Run" at bounding box center [754, 392] width 270 height 27
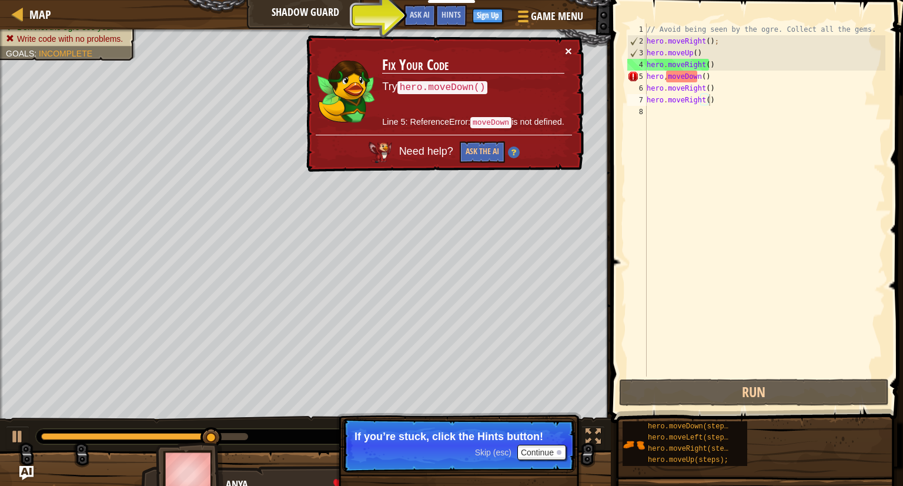
click at [566, 46] on button "×" at bounding box center [568, 51] width 7 height 12
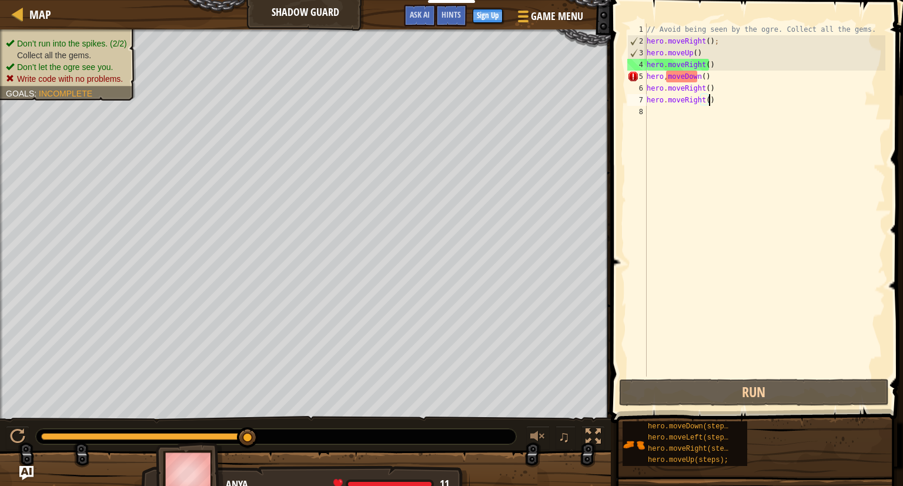
click at [664, 75] on div "// Avoid being seen by the ogre. Collect all the gems. hero . moveRight ( ) ; h…" at bounding box center [764, 212] width 241 height 376
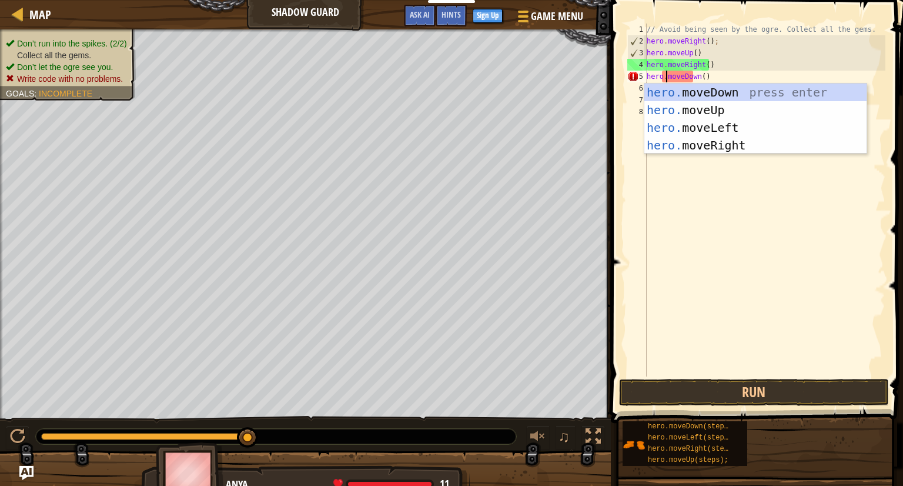
scroll to position [5, 1]
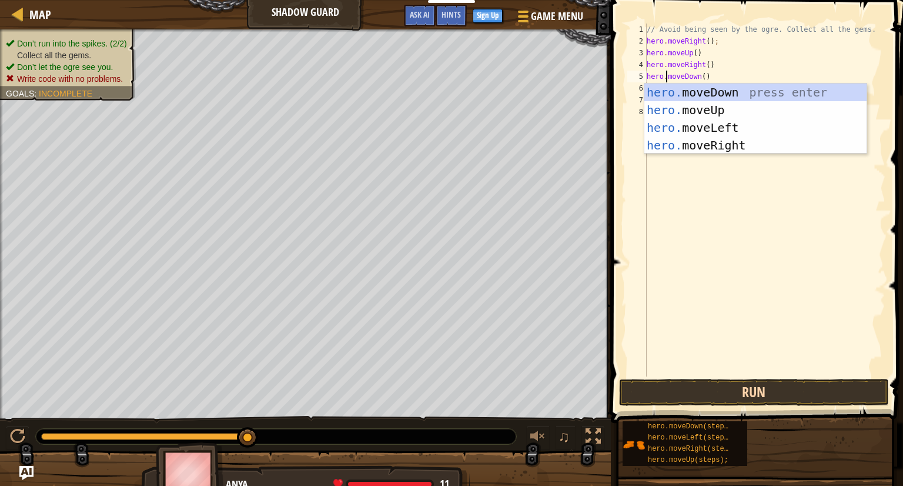
type textarea "hero.moveDown()"
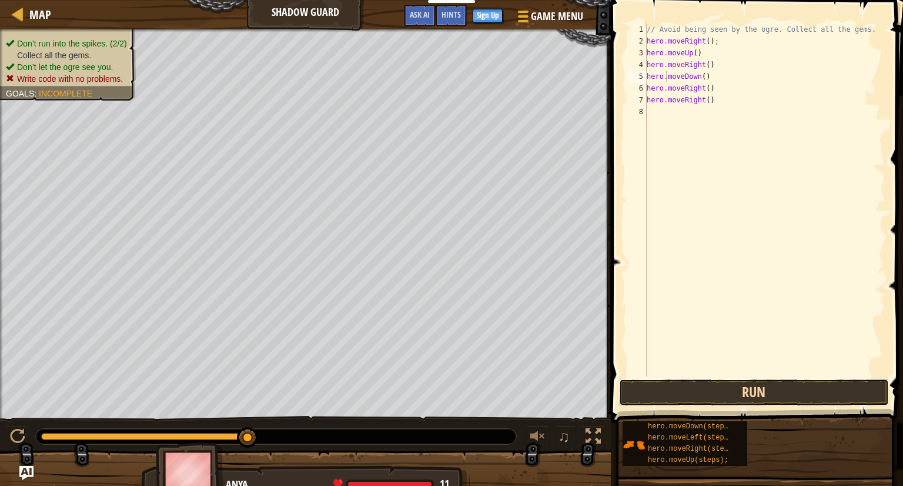
click at [675, 382] on button "Run" at bounding box center [754, 392] width 270 height 27
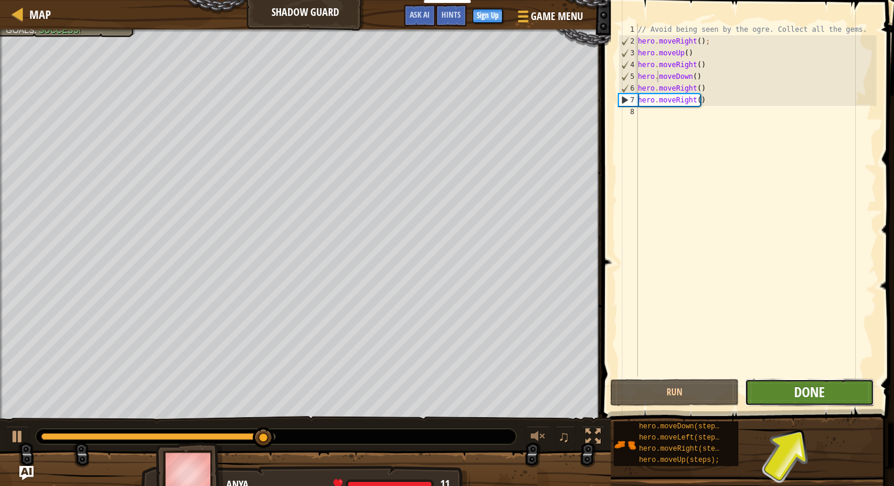
click at [801, 393] on span "Done" at bounding box center [809, 391] width 31 height 19
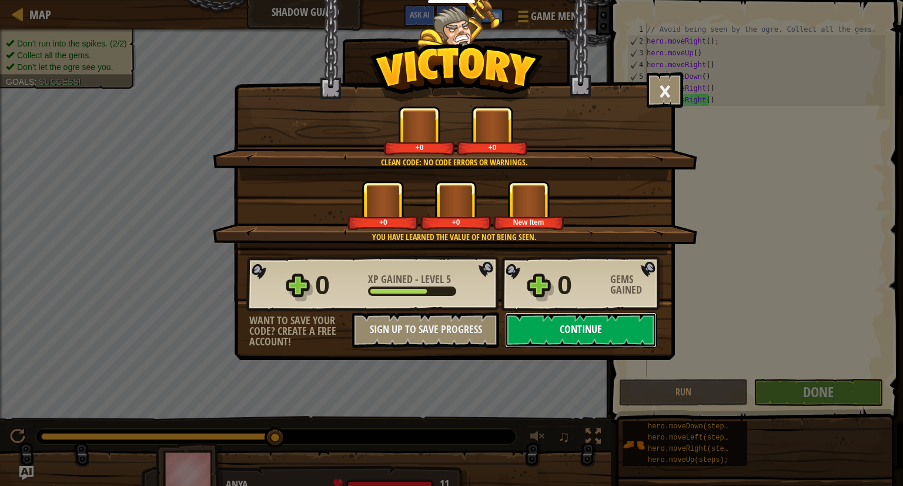
click at [577, 335] on button "Continue" at bounding box center [581, 329] width 152 height 35
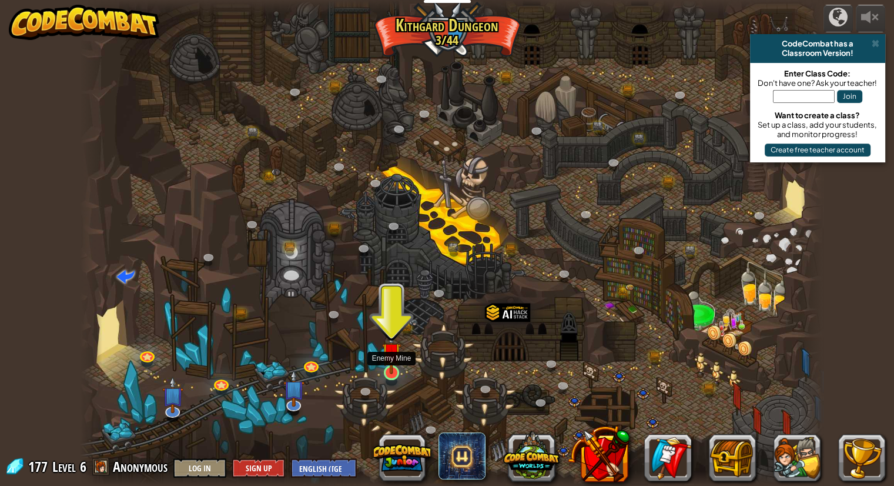
click at [389, 370] on img at bounding box center [391, 352] width 19 height 44
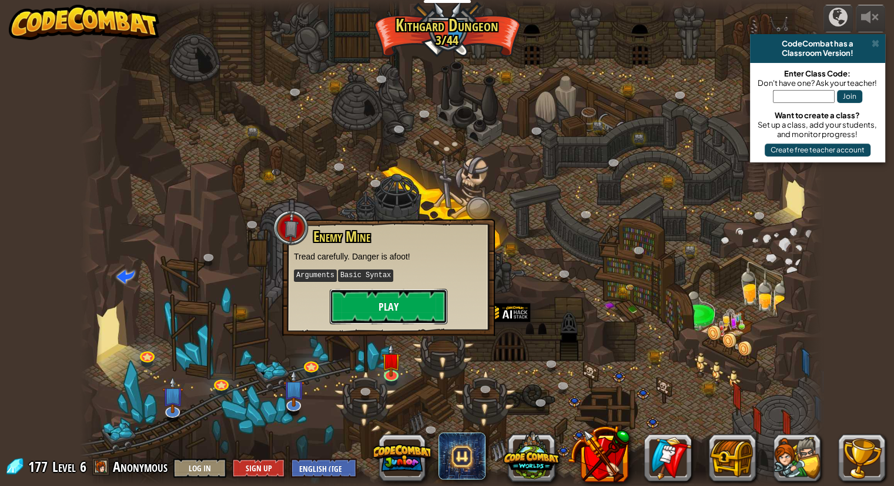
click at [405, 306] on button "Play" at bounding box center [389, 306] width 118 height 35
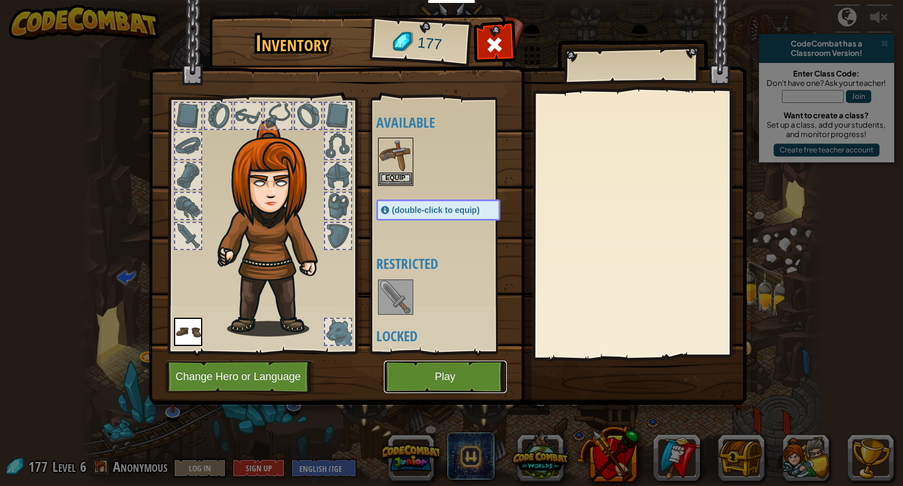
click at [436, 382] on button "Play" at bounding box center [445, 376] width 123 height 32
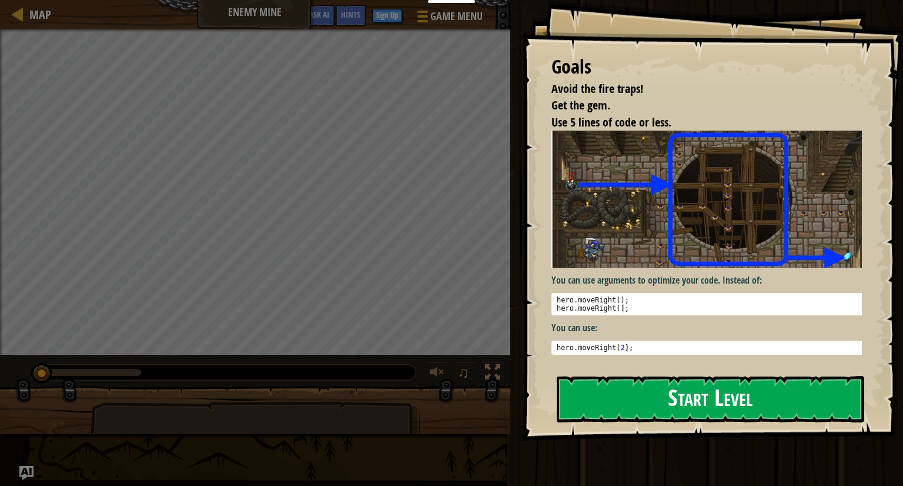
click at [649, 392] on button "Start Level" at bounding box center [711, 399] width 308 height 46
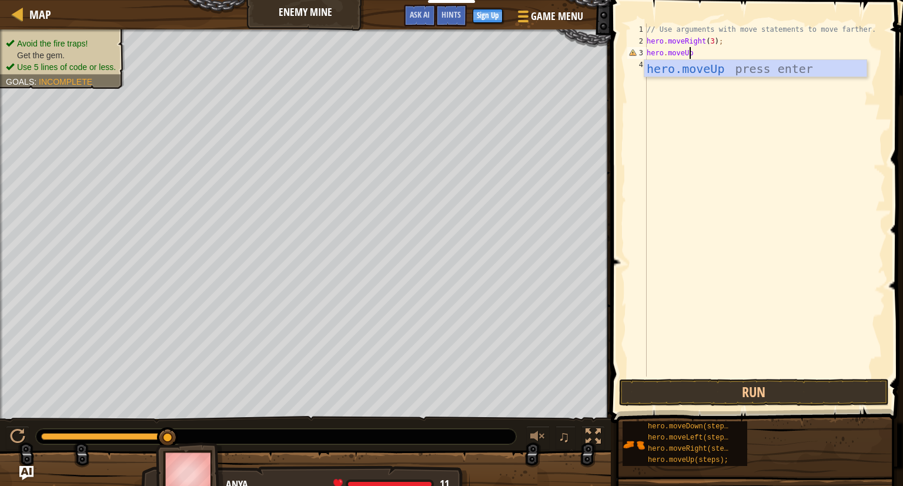
scroll to position [5, 3]
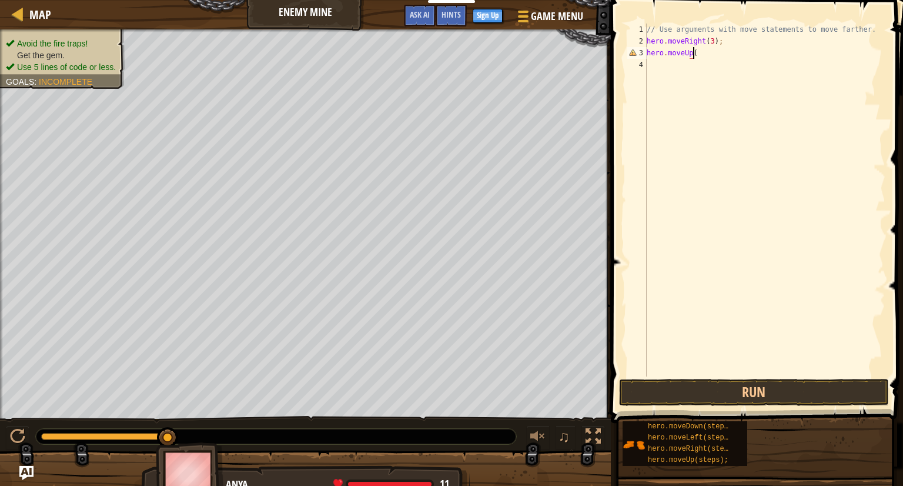
type textarea "hero.moveUp()"
type textarea "hero.moveRight();"
type textarea "hero.moveRight(1);"
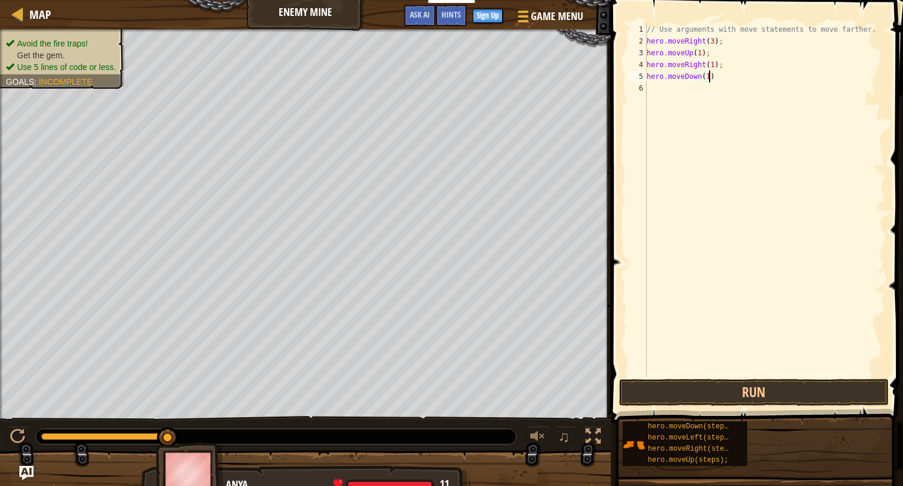
type textarea "hero.moveDown(1);"
type textarea "hero.moveDown(3);"
type textarea "hero.moveRight(2);"
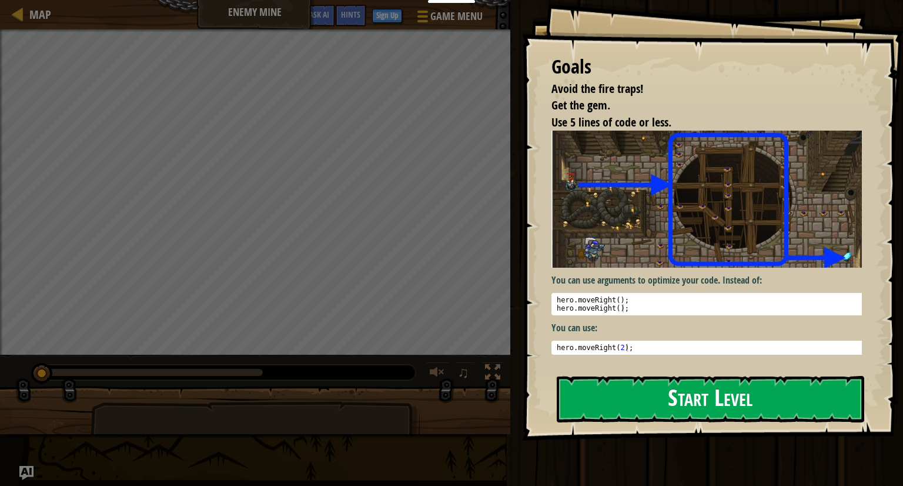
click at [724, 399] on button "Start Level" at bounding box center [711, 399] width 308 height 46
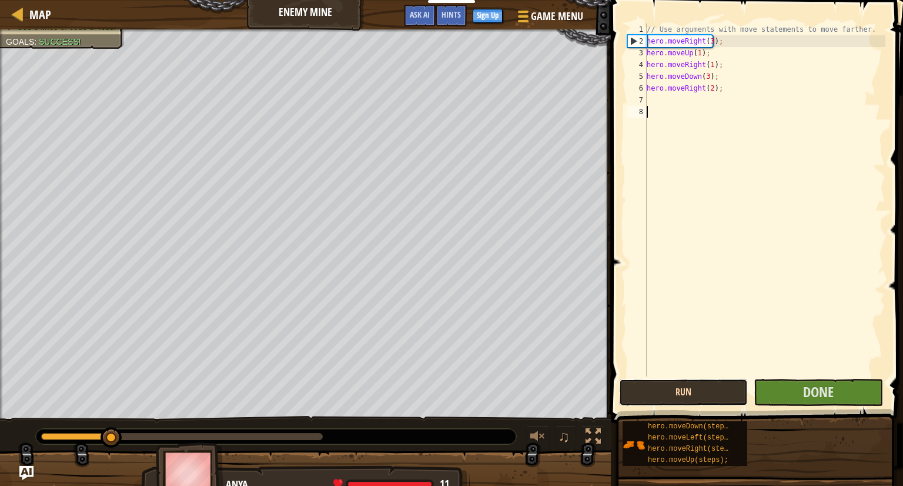
click at [676, 399] on button "Run" at bounding box center [683, 392] width 129 height 27
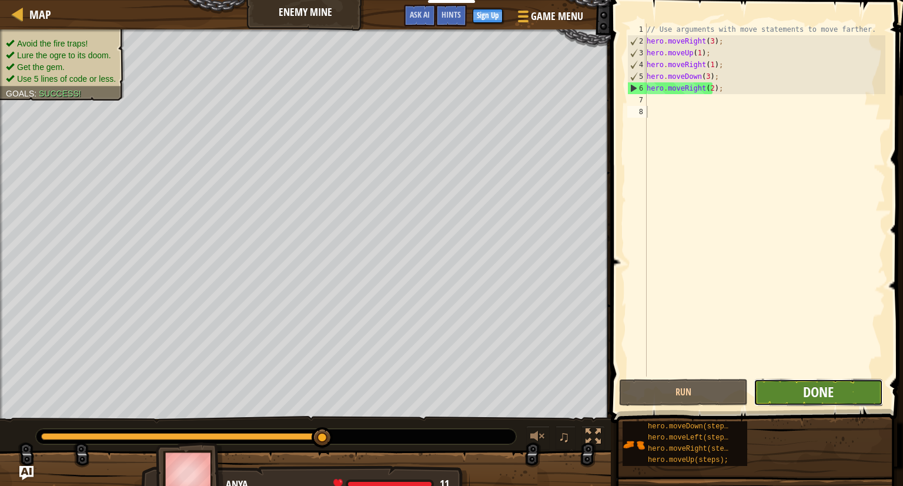
click at [817, 384] on span "Done" at bounding box center [818, 391] width 31 height 19
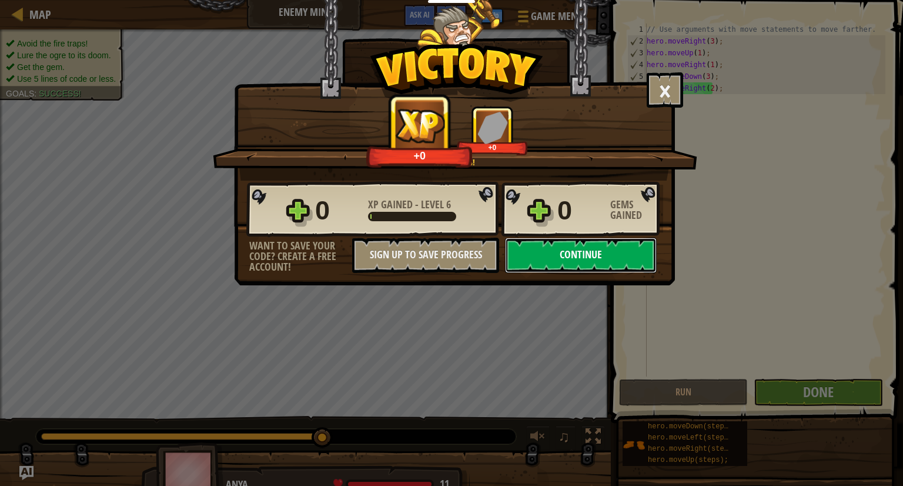
click at [534, 263] on button "Continue" at bounding box center [581, 255] width 152 height 35
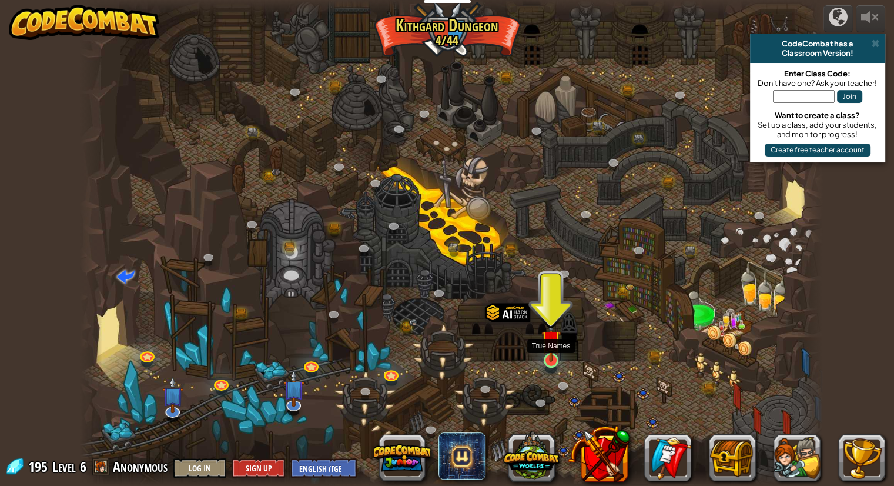
click at [553, 358] on img at bounding box center [551, 340] width 19 height 44
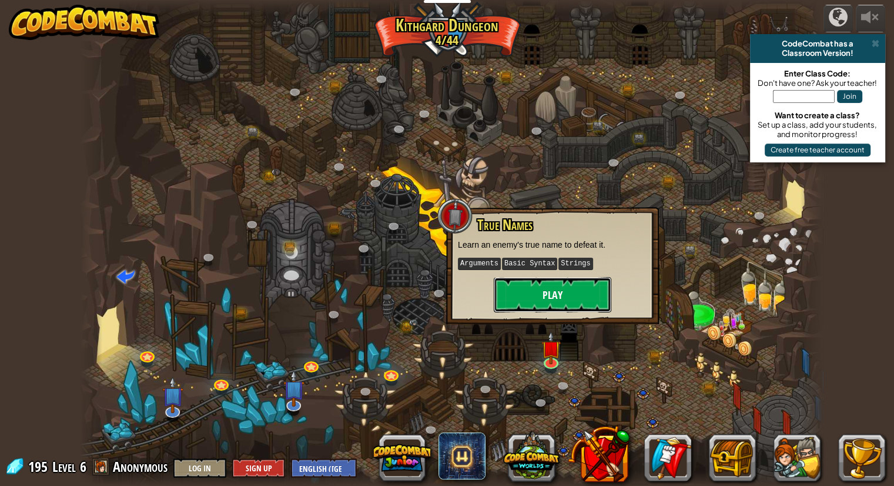
click at [544, 301] on button "Play" at bounding box center [553, 294] width 118 height 35
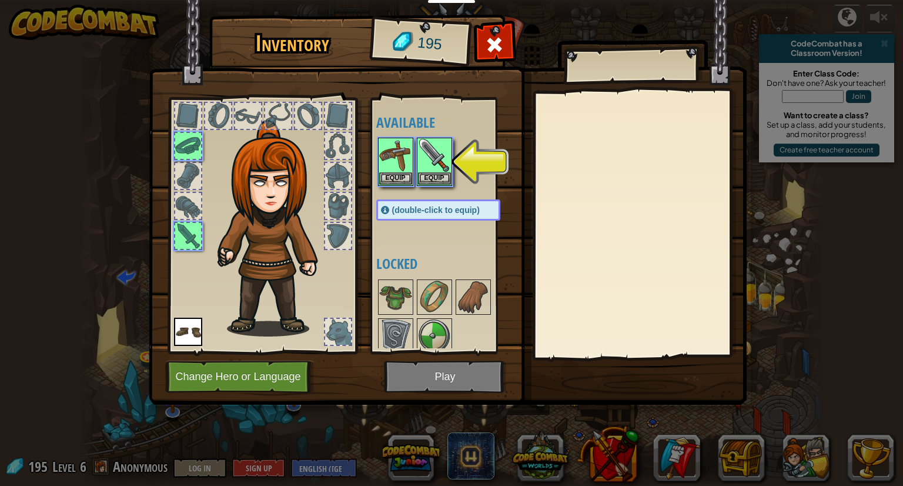
click at [482, 369] on img at bounding box center [448, 191] width 598 height 427
click at [461, 381] on img at bounding box center [448, 191] width 598 height 427
click at [432, 175] on button "Equip" at bounding box center [434, 178] width 33 height 12
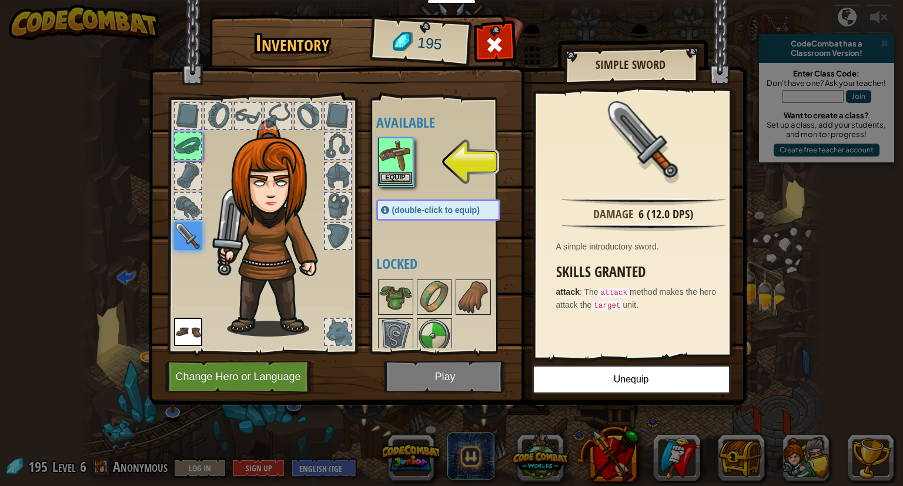
click at [398, 170] on img at bounding box center [395, 155] width 33 height 33
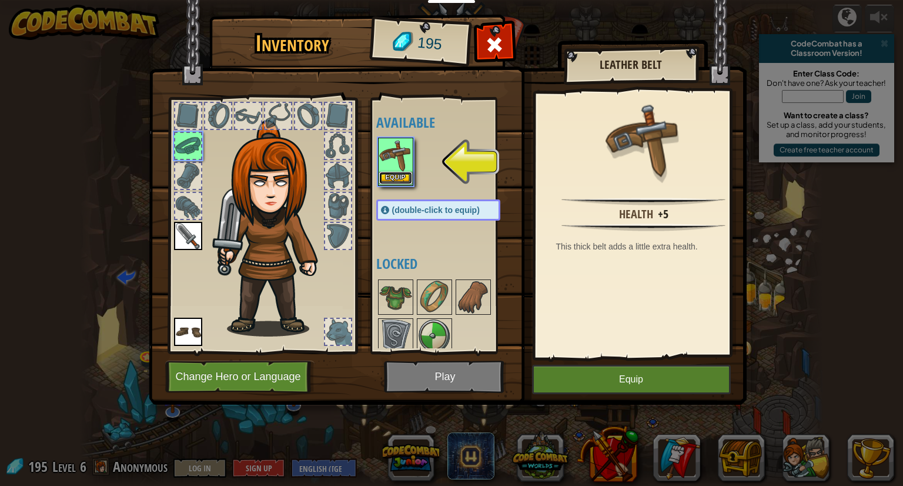
click at [396, 179] on button "Equip" at bounding box center [395, 178] width 33 height 12
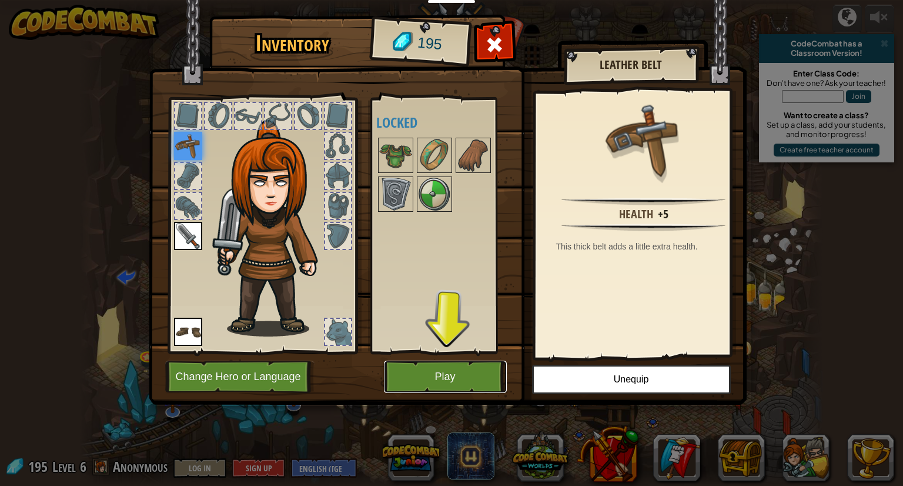
click at [466, 375] on button "Play" at bounding box center [445, 376] width 123 height 32
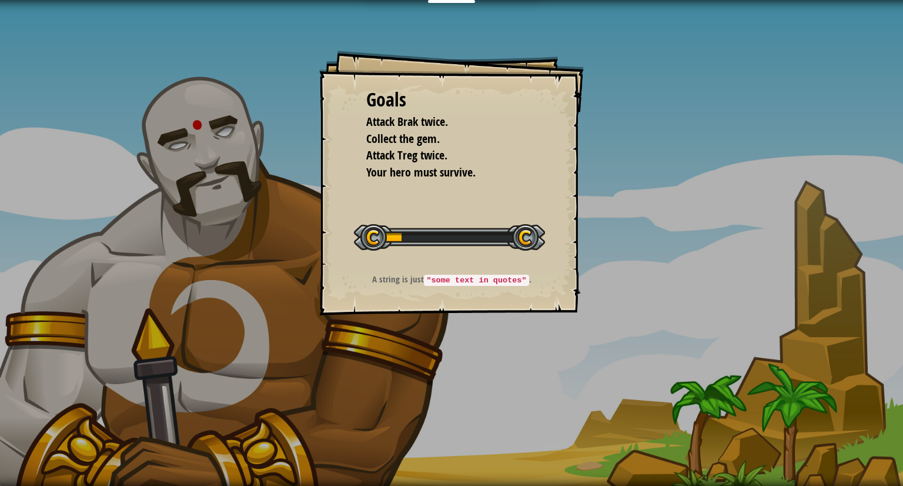
click at [466, 375] on div "Goals Attack Brak twice. Collect the gem. Attack Treg twice. Your hero must sur…" at bounding box center [451, 243] width 903 height 486
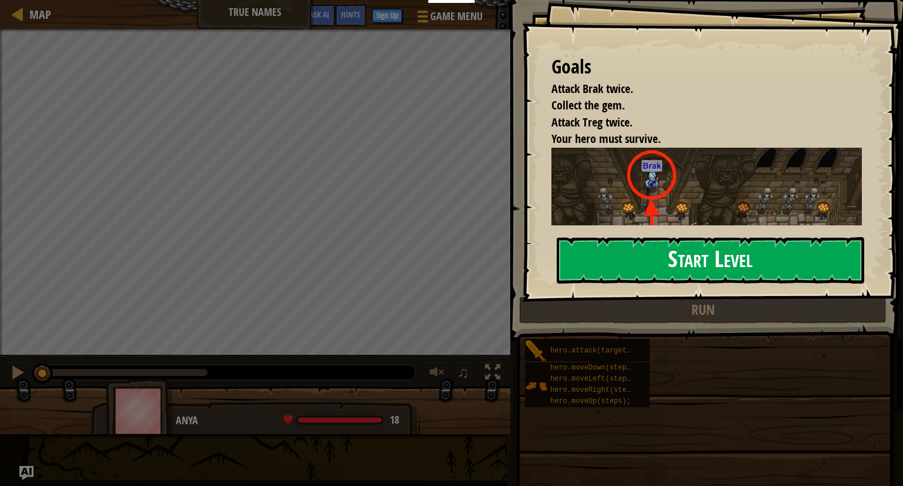
click at [662, 254] on button "Start Level" at bounding box center [711, 260] width 308 height 46
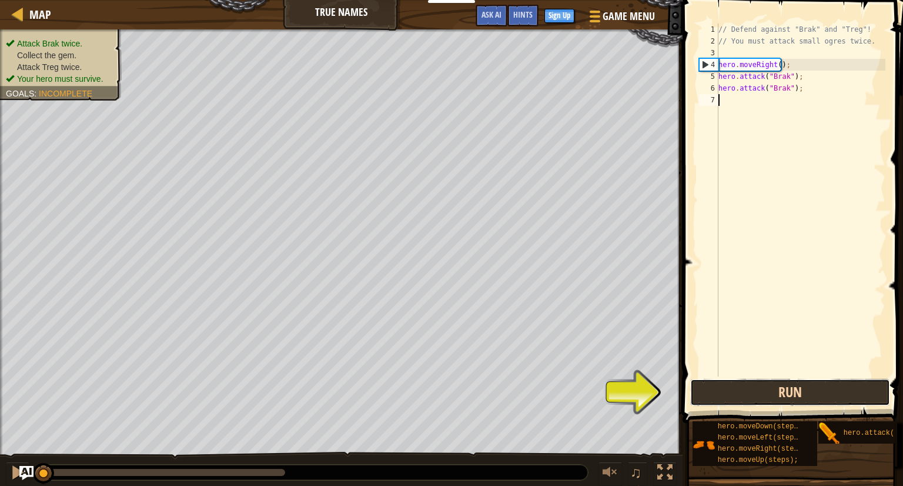
click at [854, 384] on button "Run" at bounding box center [790, 392] width 200 height 27
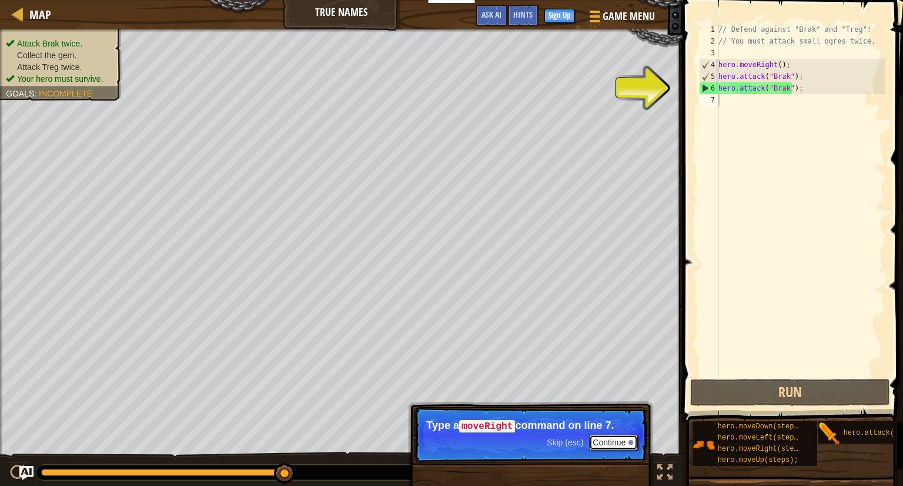
click at [610, 442] on button "Continue" at bounding box center [613, 442] width 49 height 15
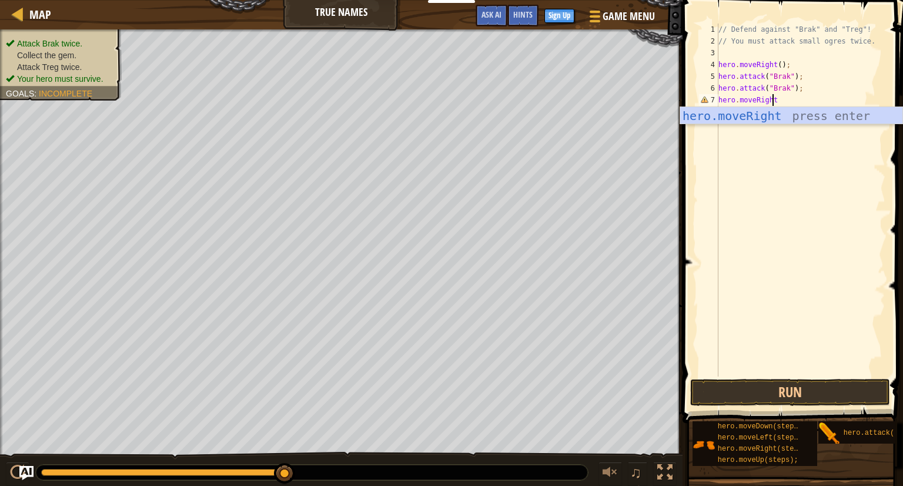
scroll to position [5, 4]
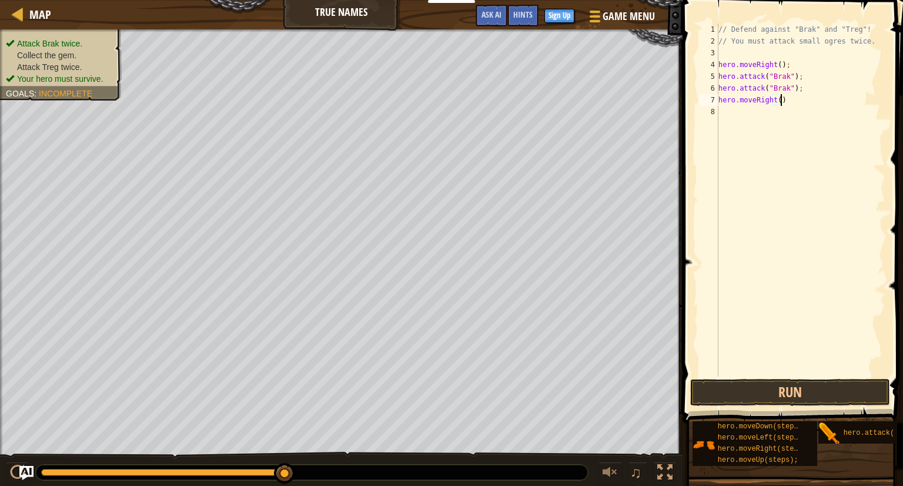
type textarea "hero.moveRight();"
type textarea "hero.moveRight(2);"
type textarea "hero.attack("treg")"
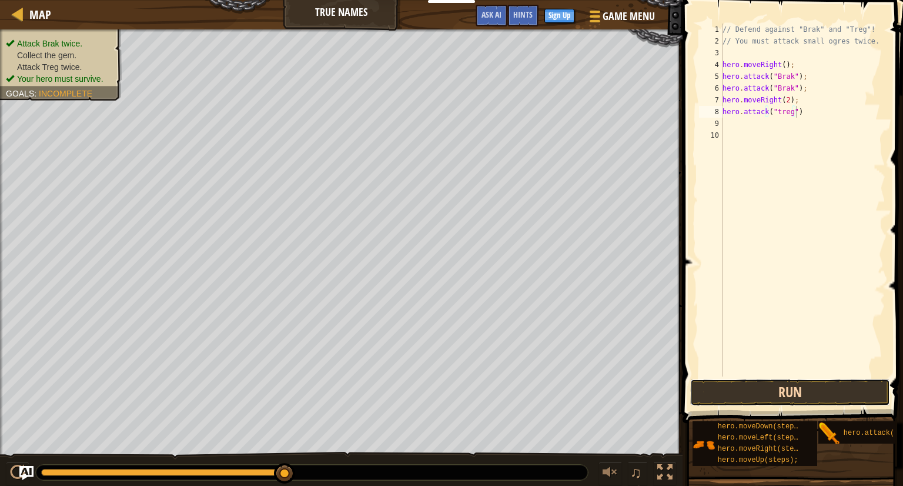
click at [738, 397] on button "Run" at bounding box center [790, 392] width 200 height 27
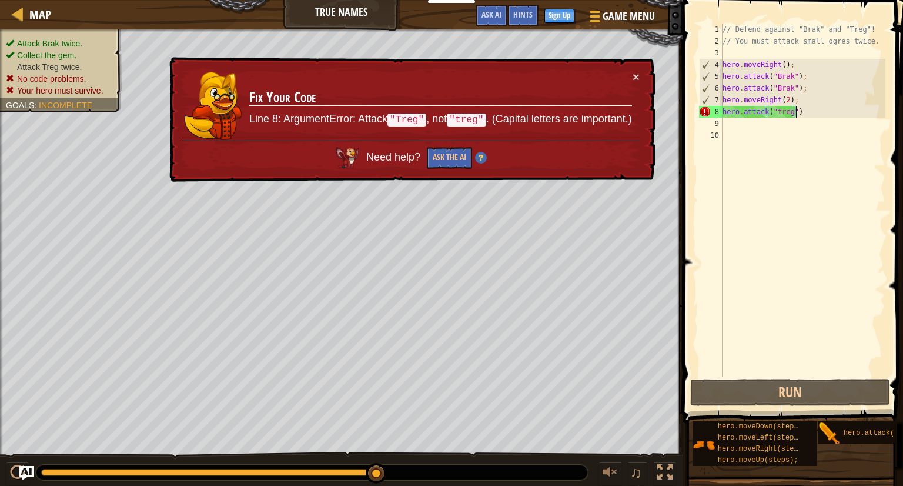
click at [742, 148] on div "// Defend against "Brak" and "Treg"! // You must attack small ogres twice. hero…" at bounding box center [803, 212] width 166 height 376
click at [774, 113] on div "// Defend against "Brak" and "Treg"! // You must attack small ogres twice. hero…" at bounding box center [803, 212] width 166 height 376
click at [776, 108] on div "// Defend against "Brak" and "Treg"! // You must attack small ogres twice. hero…" at bounding box center [803, 212] width 166 height 376
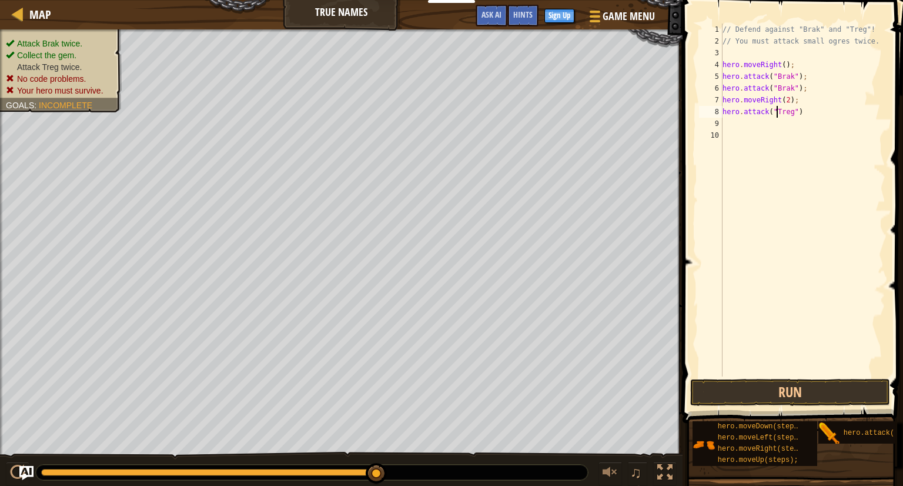
scroll to position [5, 4]
type textarea "hero.attack("Treg")"
click at [787, 399] on button "Run" at bounding box center [790, 392] width 200 height 27
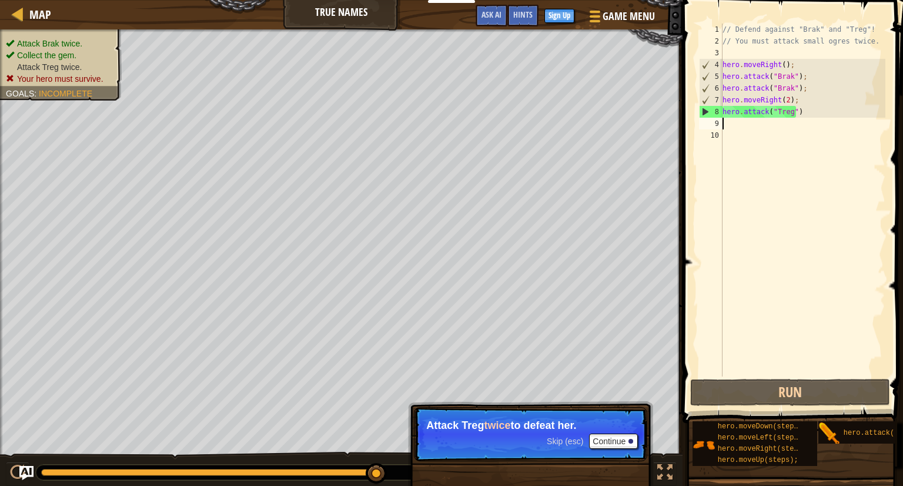
click at [724, 128] on div "// Defend against "Brak" and "Treg"! // You must attack small ogres twice. hero…" at bounding box center [803, 212] width 166 height 376
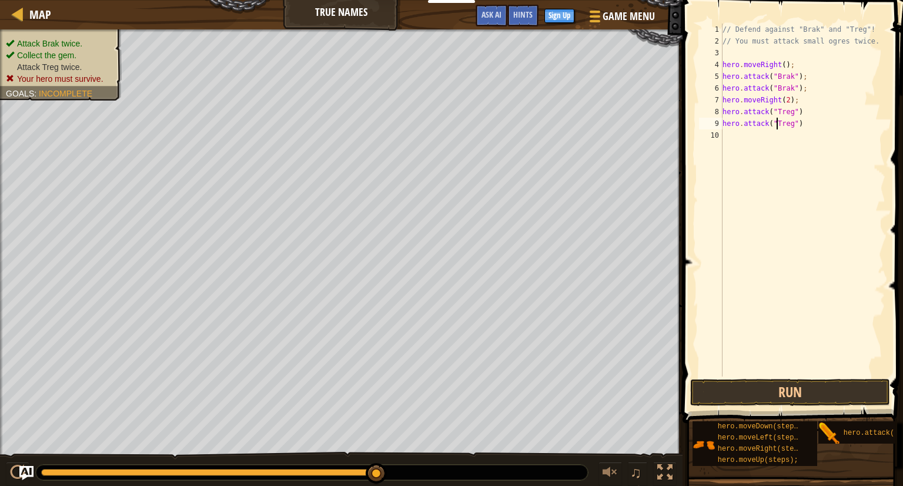
scroll to position [5, 5]
type textarea "hero.attack("Treg")"
click at [773, 403] on button "Run" at bounding box center [790, 392] width 200 height 27
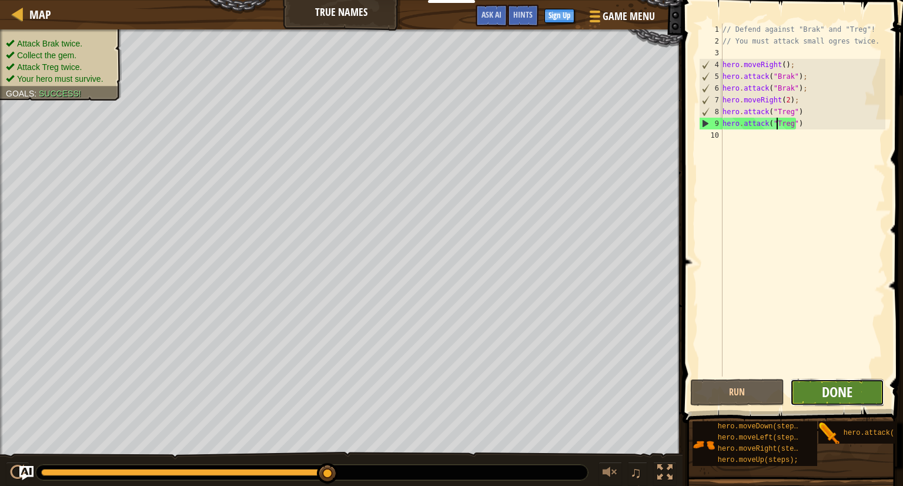
click at [851, 389] on span "Done" at bounding box center [837, 391] width 31 height 19
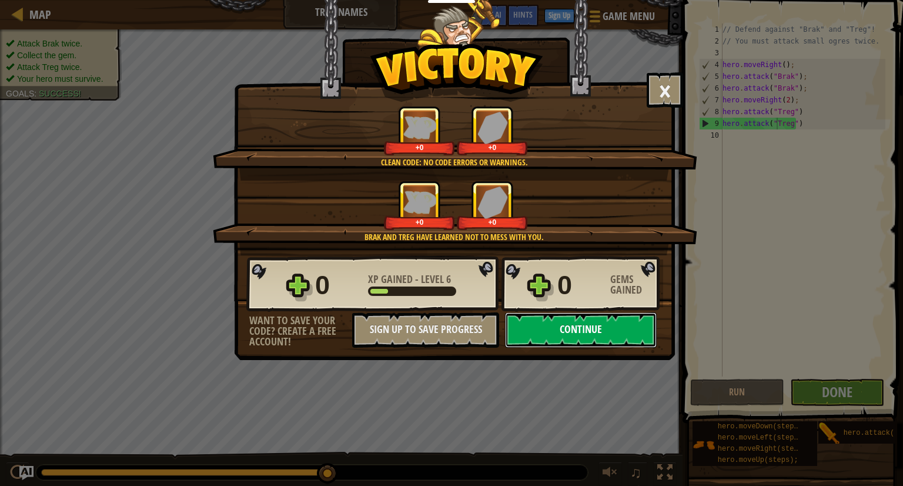
click at [529, 328] on button "Continue" at bounding box center [581, 329] width 152 height 35
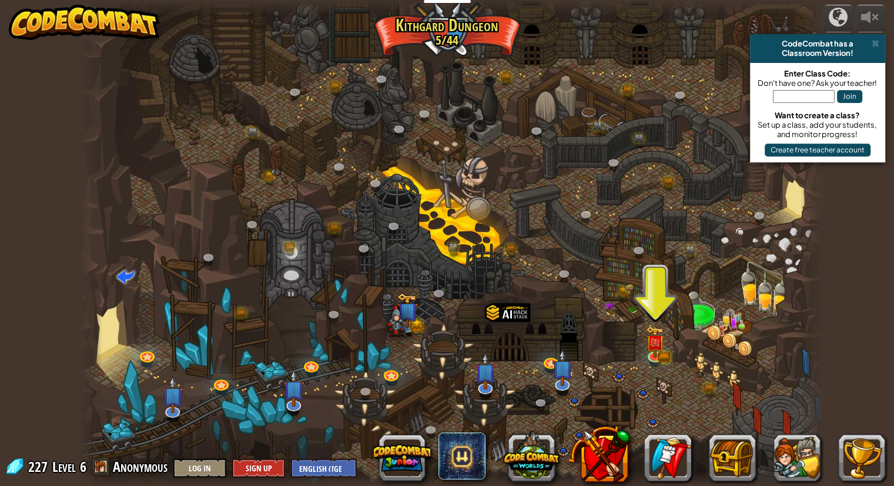
click at [446, 191] on div at bounding box center [451, 243] width 743 height 486
click at [736, 397] on div at bounding box center [451, 243] width 743 height 486
click at [708, 383] on link at bounding box center [712, 390] width 24 height 24
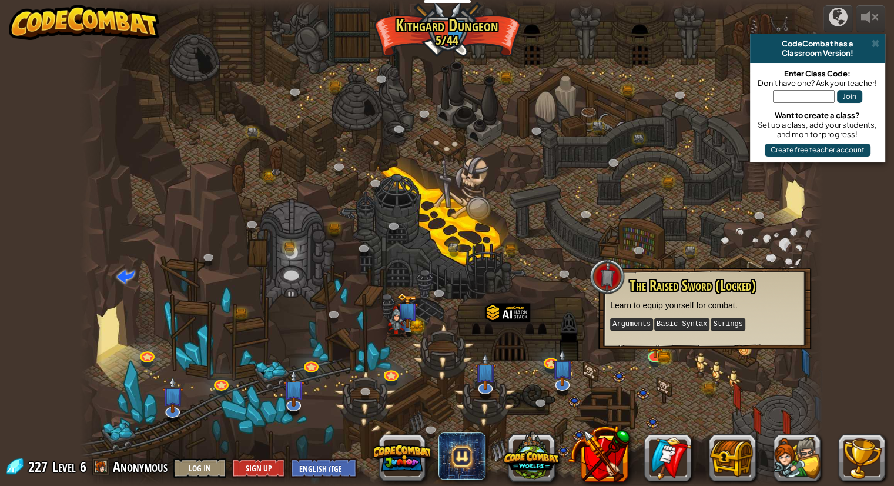
click at [581, 368] on div at bounding box center [451, 243] width 743 height 486
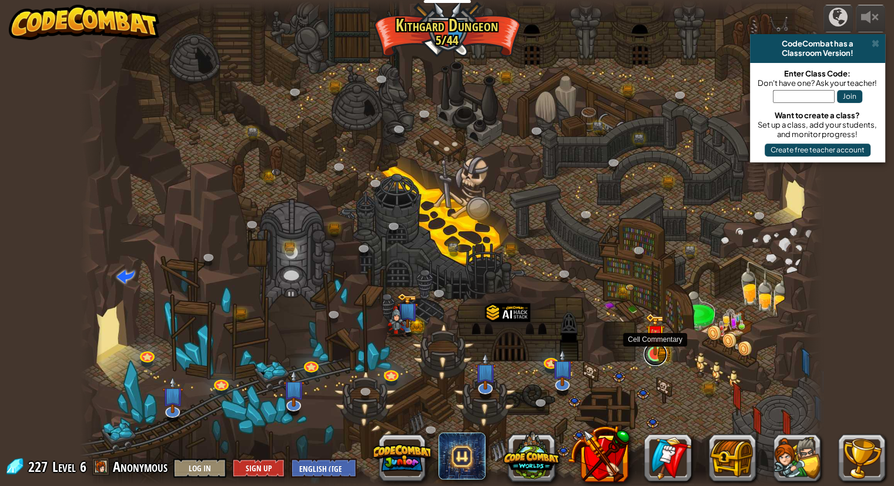
click at [656, 356] on link at bounding box center [656, 354] width 24 height 24
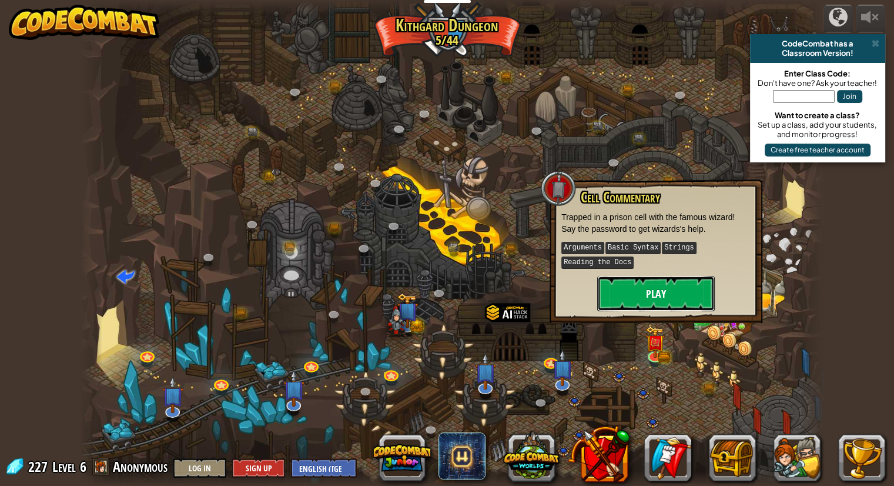
click at [654, 298] on button "Play" at bounding box center [656, 293] width 118 height 35
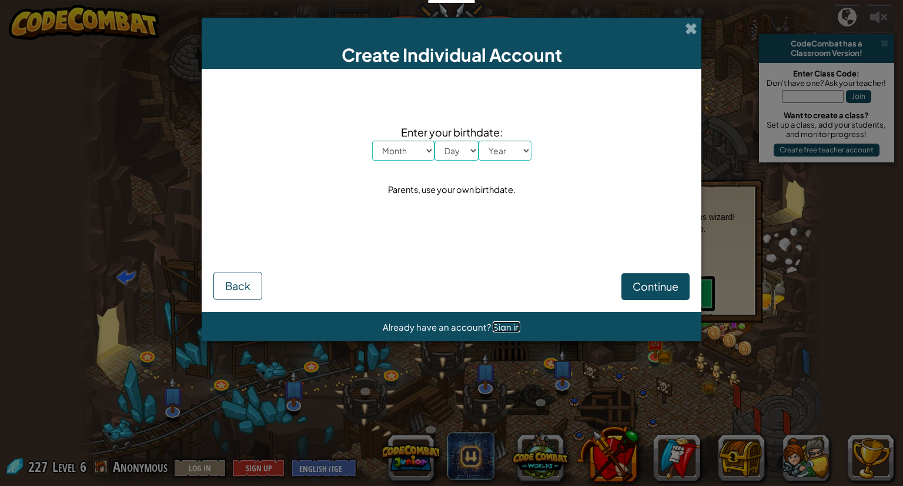
click at [500, 322] on span "Sign in" at bounding box center [507, 326] width 28 height 11
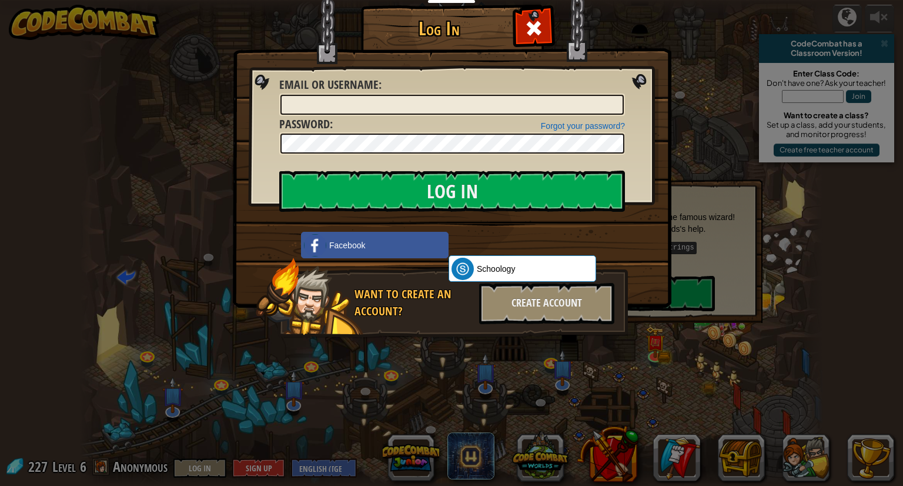
click at [696, 52] on div "Log In Unknown Error Email or Username : Forgot your password? Password : Log I…" at bounding box center [451, 243] width 903 height 486
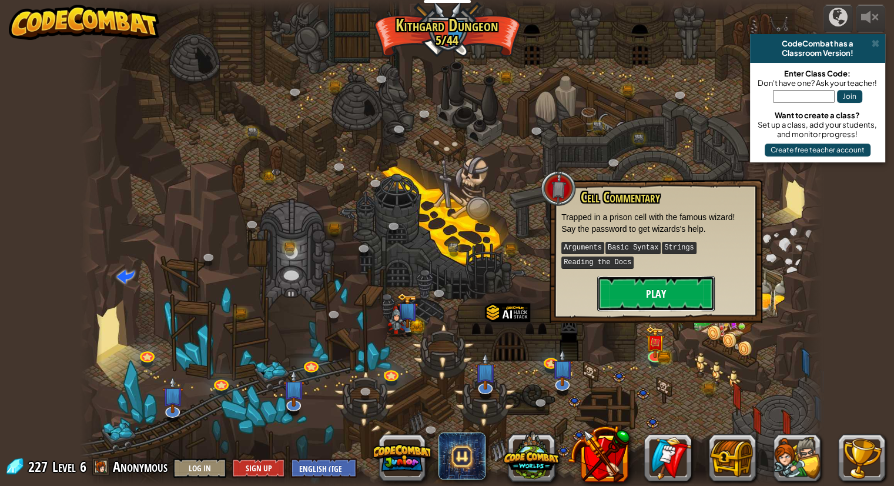
click at [637, 280] on button "Play" at bounding box center [656, 293] width 118 height 35
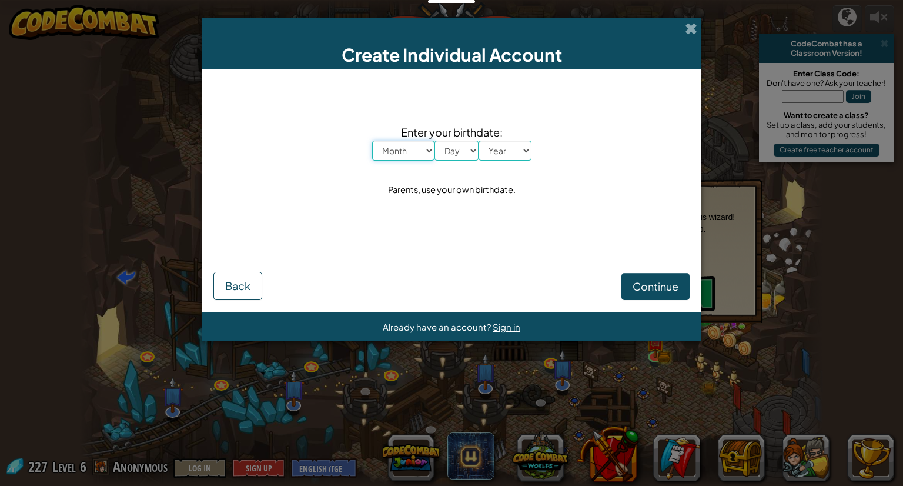
click at [428, 144] on select "Month January February March April May June July August September October Novem…" at bounding box center [403, 151] width 62 height 20
select select "2"
click at [372, 141] on select "Month January February March April May June July August September October Novem…" at bounding box center [403, 151] width 62 height 20
click at [453, 148] on select "Day 1 2 3 4 5 6 7 8 9 10 11 12 13 14 15 16 17 18 19 20 21 22 23 24 25 26 27 28 …" at bounding box center [457, 151] width 44 height 20
select select "19"
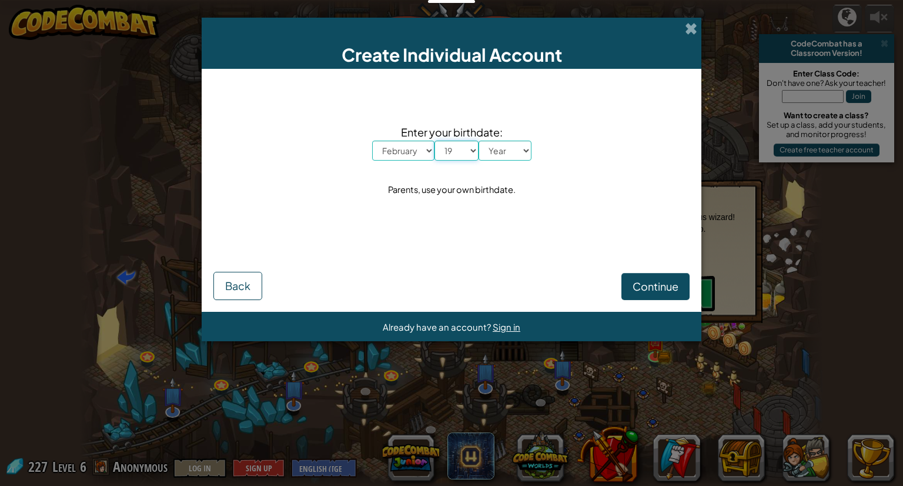
click at [435, 141] on select "Day 1 2 3 4 5 6 7 8 9 10 11 12 13 14 15 16 17 18 19 20 21 22 23 24 25 26 27 28 …" at bounding box center [457, 151] width 44 height 20
click at [522, 138] on span "Enter your birthdate:" at bounding box center [451, 131] width 159 height 17
click at [520, 145] on select "Year 2025 2024 2023 2022 2021 2020 2019 2018 2017 2016 2015 2014 2013 2012 2011…" at bounding box center [505, 151] width 53 height 20
click at [323, 255] on div "Continue Back" at bounding box center [451, 269] width 476 height 59
click at [498, 146] on select "Year 2025 2024 2023 2022 2021 2020 2019 2018 2017 2016 2015 2014 2013 2012 2011…" at bounding box center [505, 151] width 53 height 20
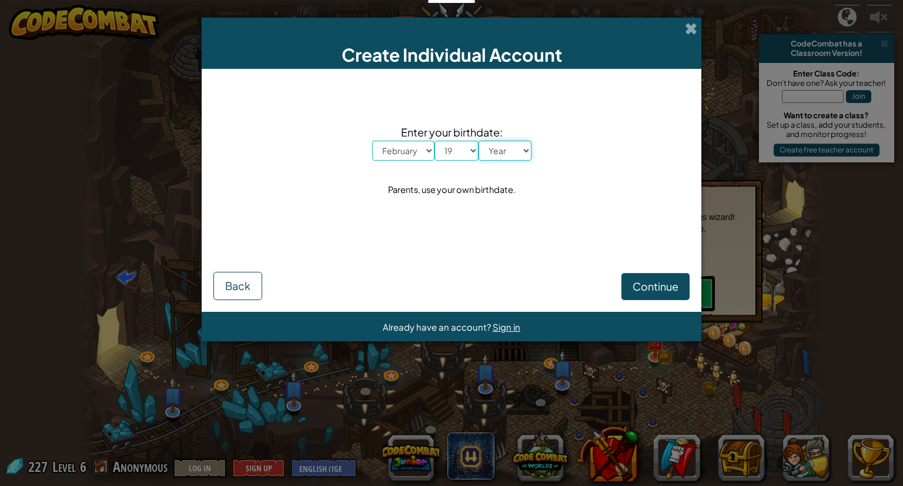
select select "2008"
click at [479, 141] on select "Year 2025 2024 2023 2022 2021 2020 2019 2018 2017 2016 2015 2014 2013 2012 2011…" at bounding box center [505, 151] width 53 height 20
click at [630, 289] on button "Continue" at bounding box center [656, 286] width 68 height 27
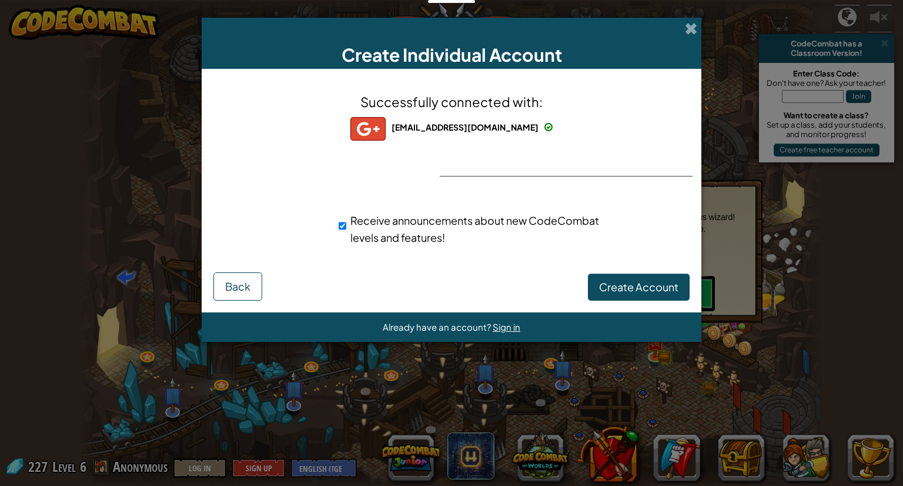
click at [593, 39] on div "Create Individual Account" at bounding box center [452, 43] width 500 height 51
click at [625, 289] on span "Create Account" at bounding box center [638, 287] width 79 height 14
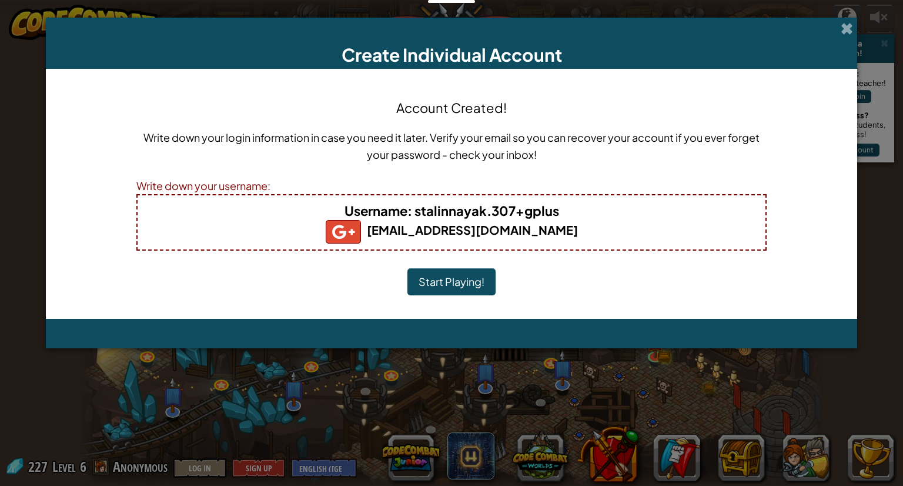
click at [467, 282] on button "Start Playing!" at bounding box center [451, 281] width 88 height 27
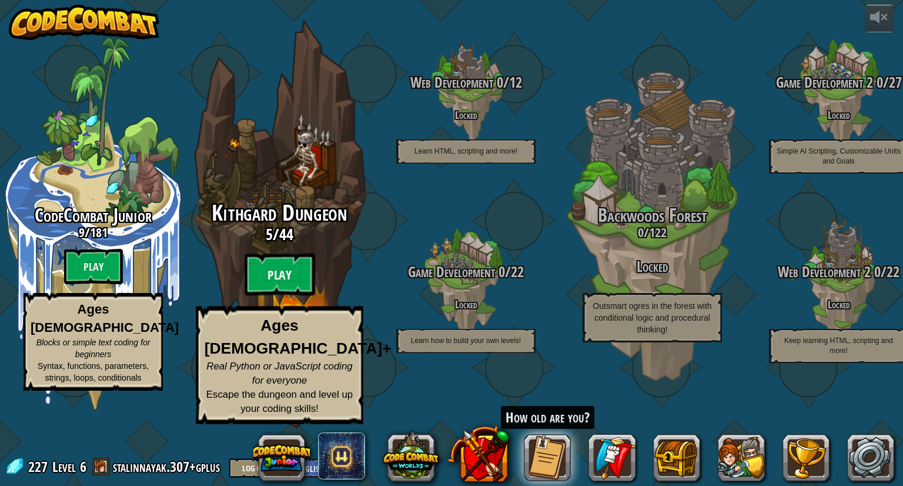
click at [275, 296] on btn "Play" at bounding box center [280, 274] width 71 height 42
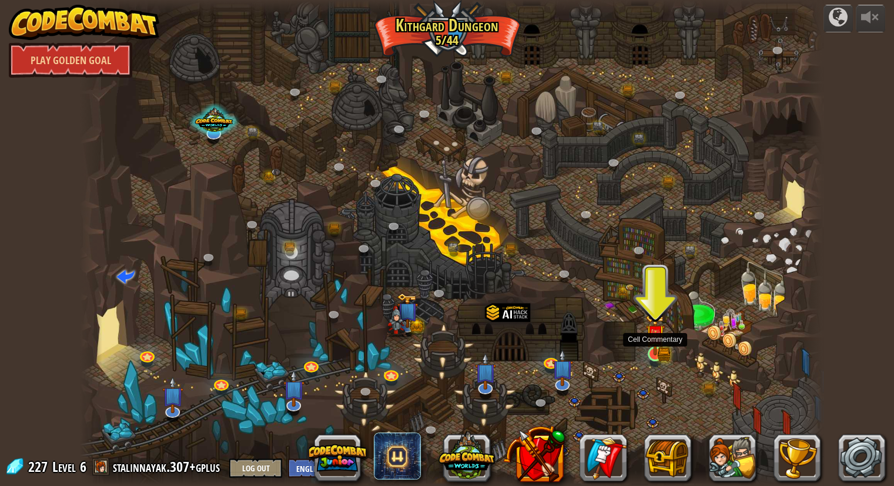
click at [655, 340] on img at bounding box center [655, 334] width 11 height 11
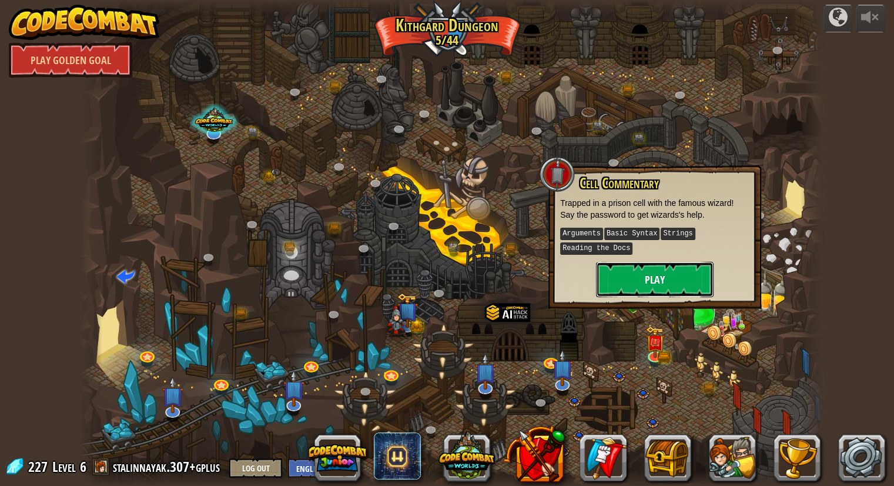
click at [648, 278] on button "Play" at bounding box center [655, 279] width 118 height 35
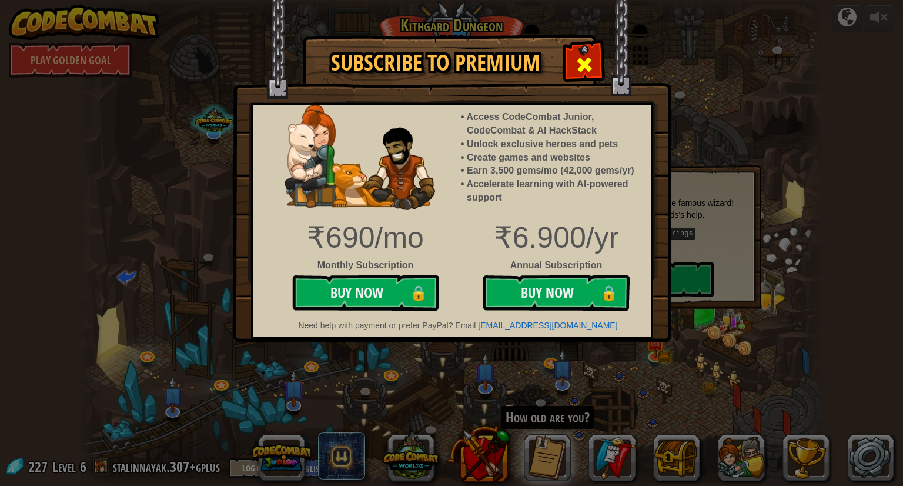
click at [583, 66] on span at bounding box center [584, 64] width 19 height 19
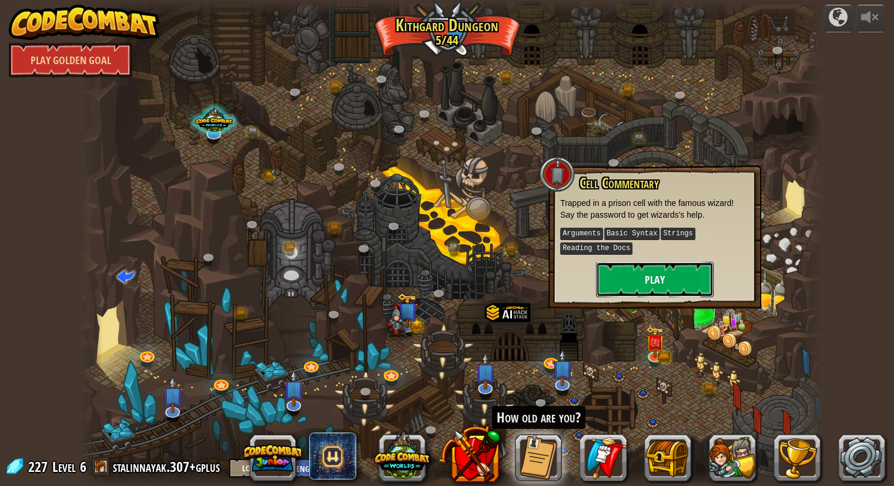
click at [635, 283] on button "Play" at bounding box center [655, 279] width 118 height 35
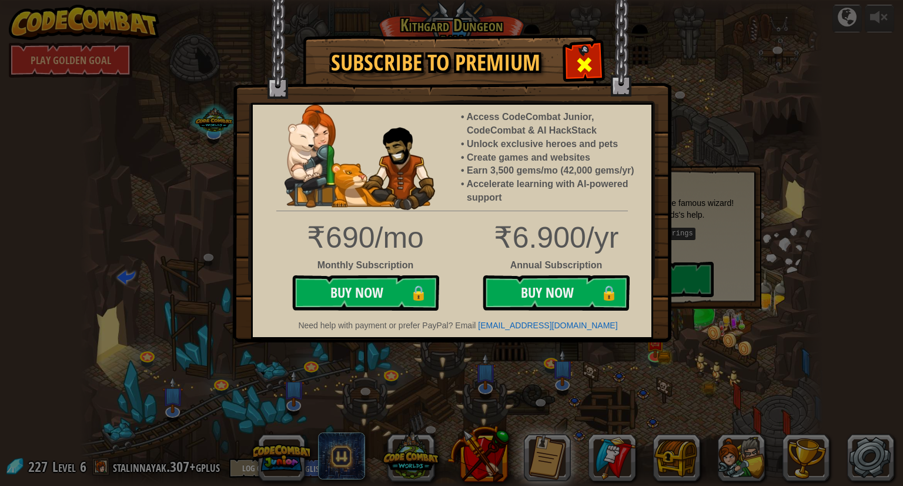
click at [590, 59] on span at bounding box center [584, 64] width 19 height 19
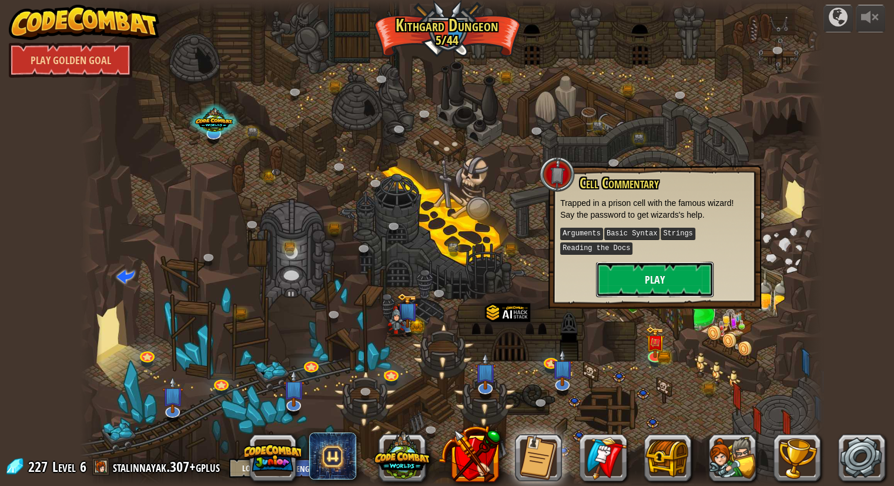
click at [645, 266] on button "Play" at bounding box center [655, 279] width 118 height 35
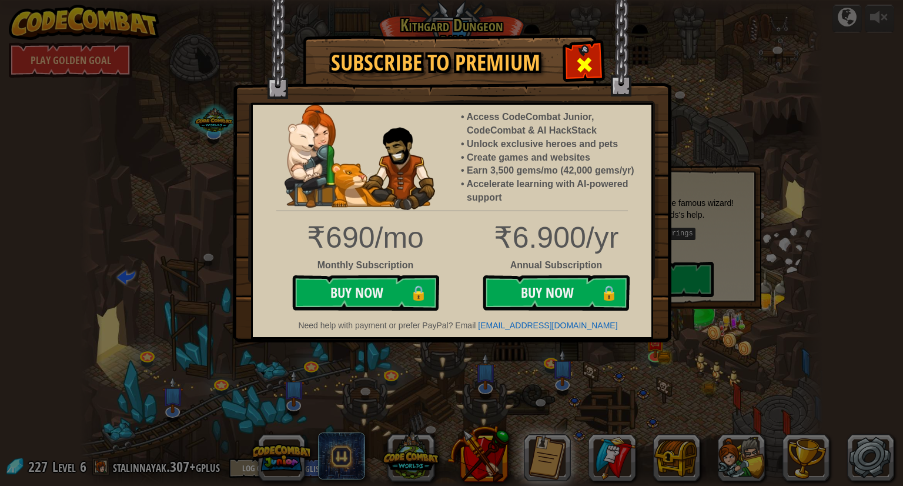
click at [590, 58] on span at bounding box center [584, 64] width 19 height 19
